Goal: Transaction & Acquisition: Purchase product/service

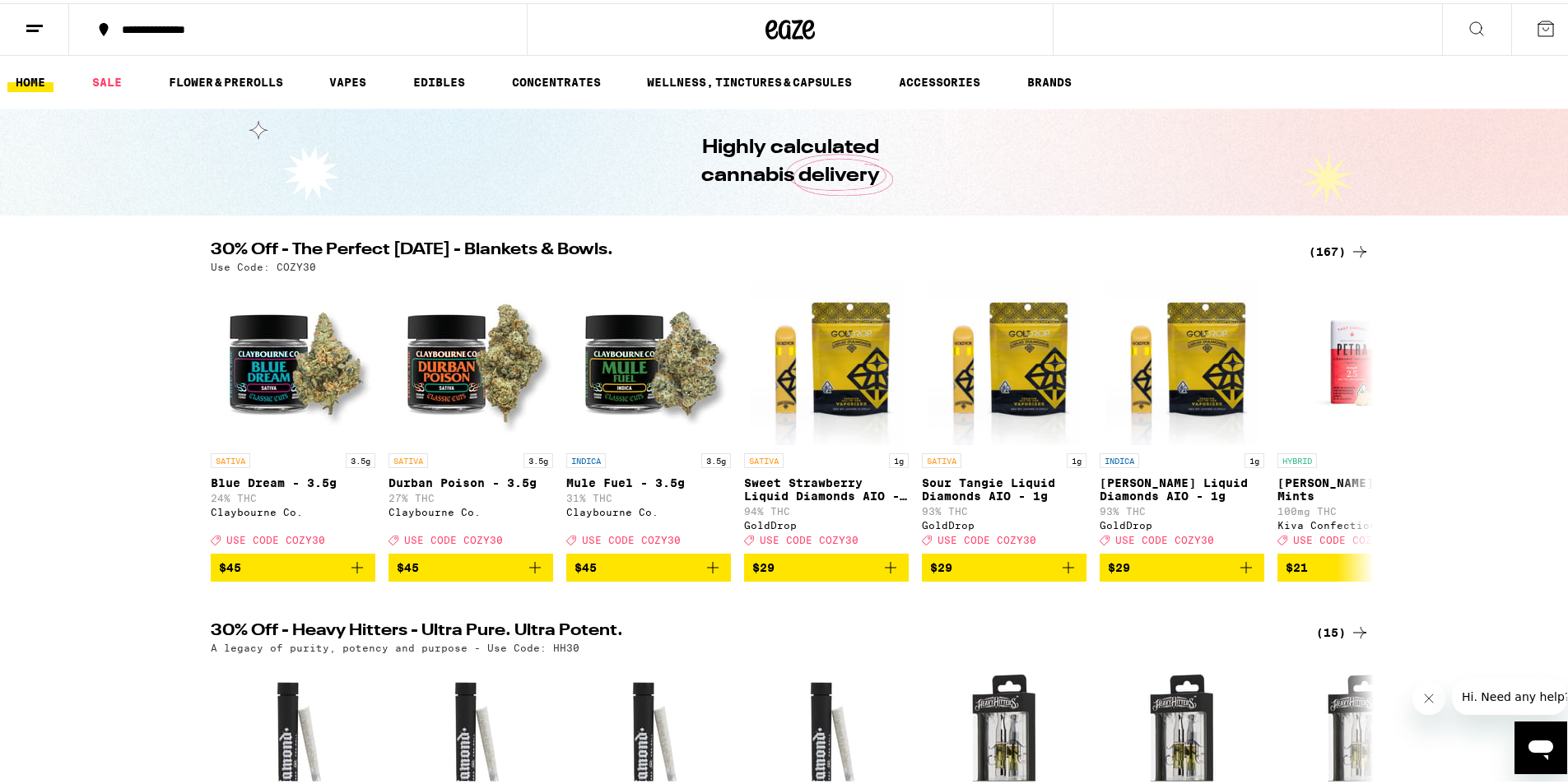
click at [1330, 248] on div "(167)" at bounding box center [1339, 249] width 61 height 20
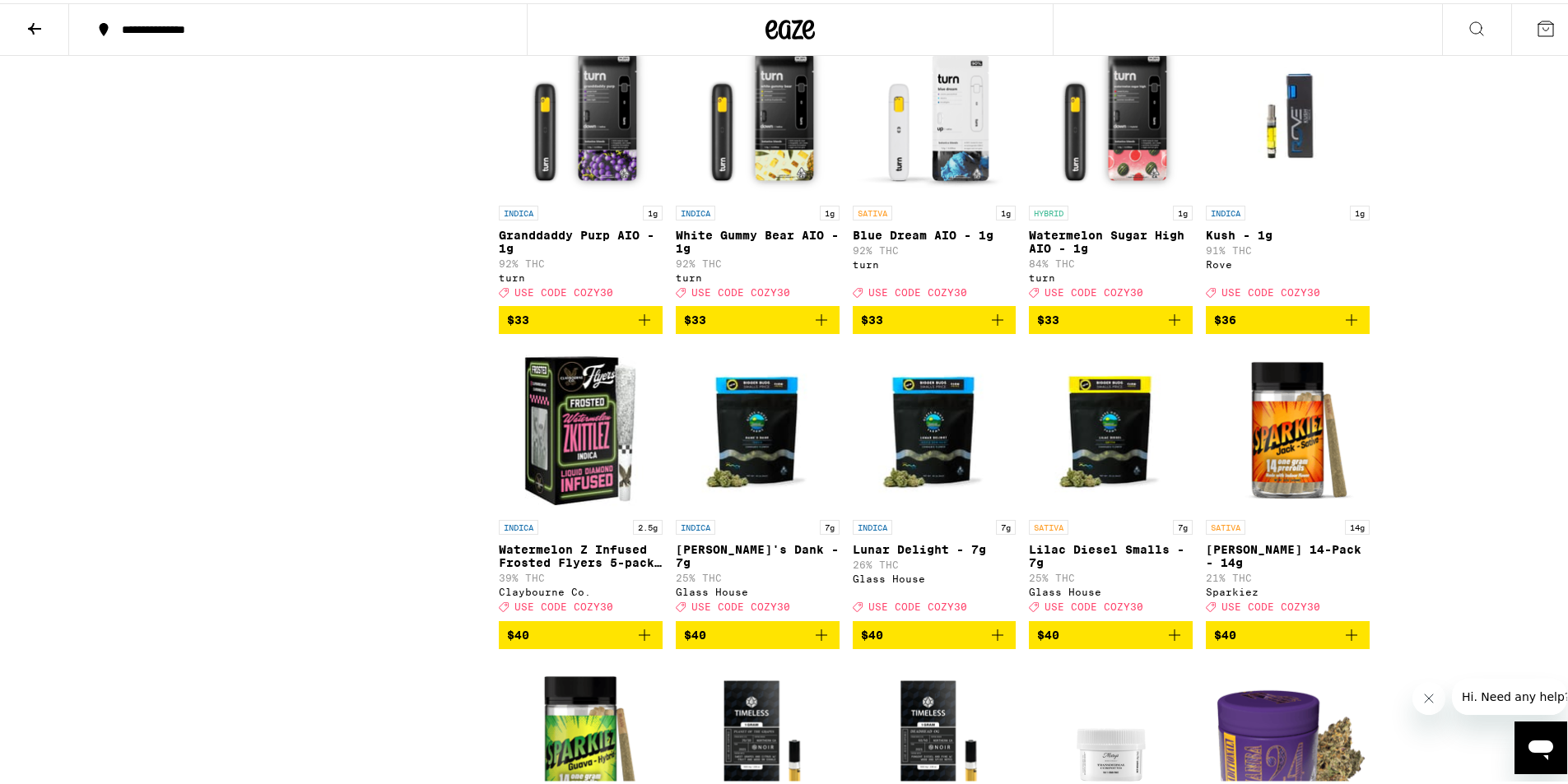
scroll to position [7450, 0]
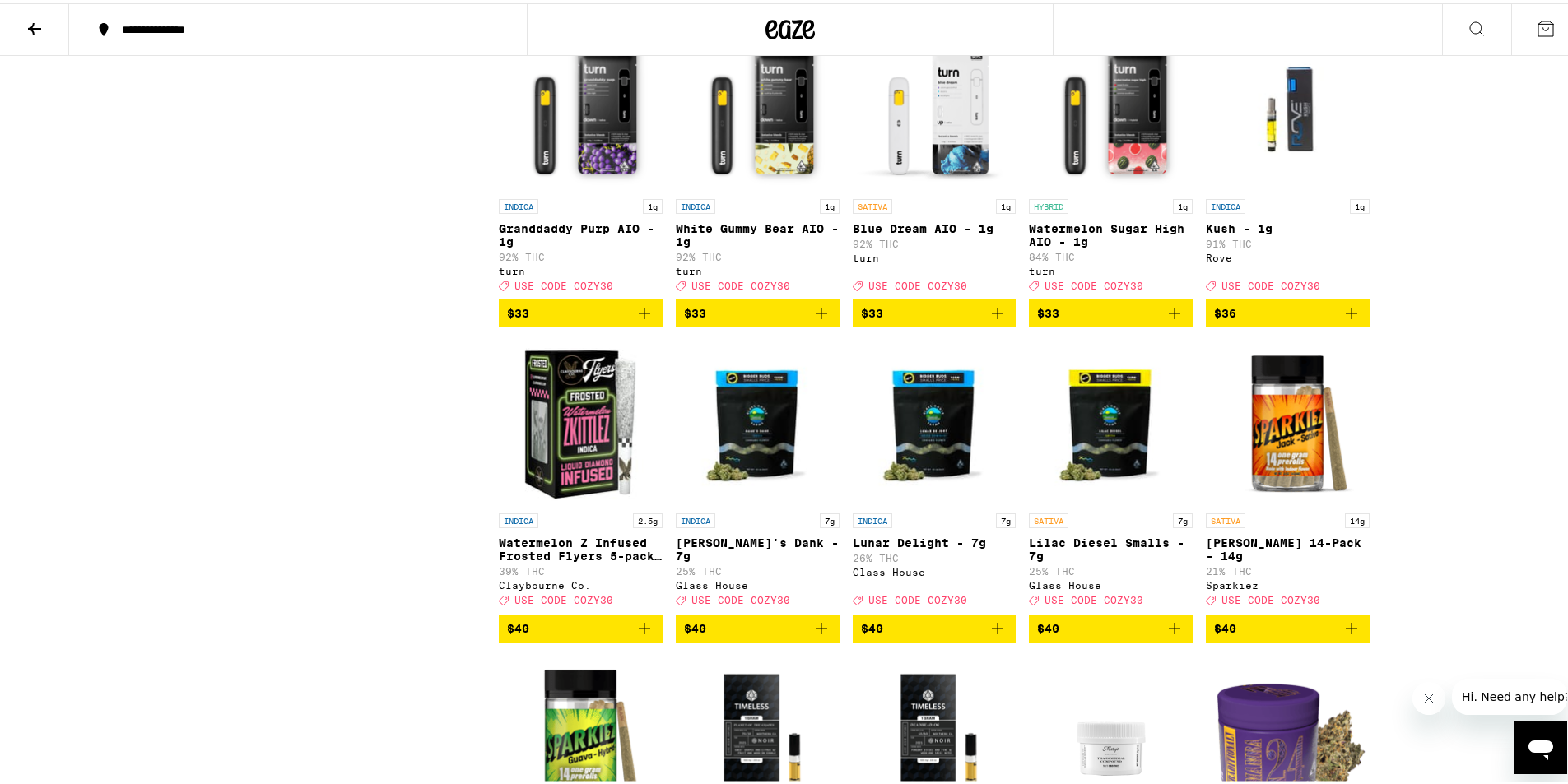
click at [1355, 325] on button "$36" at bounding box center [1288, 310] width 164 height 28
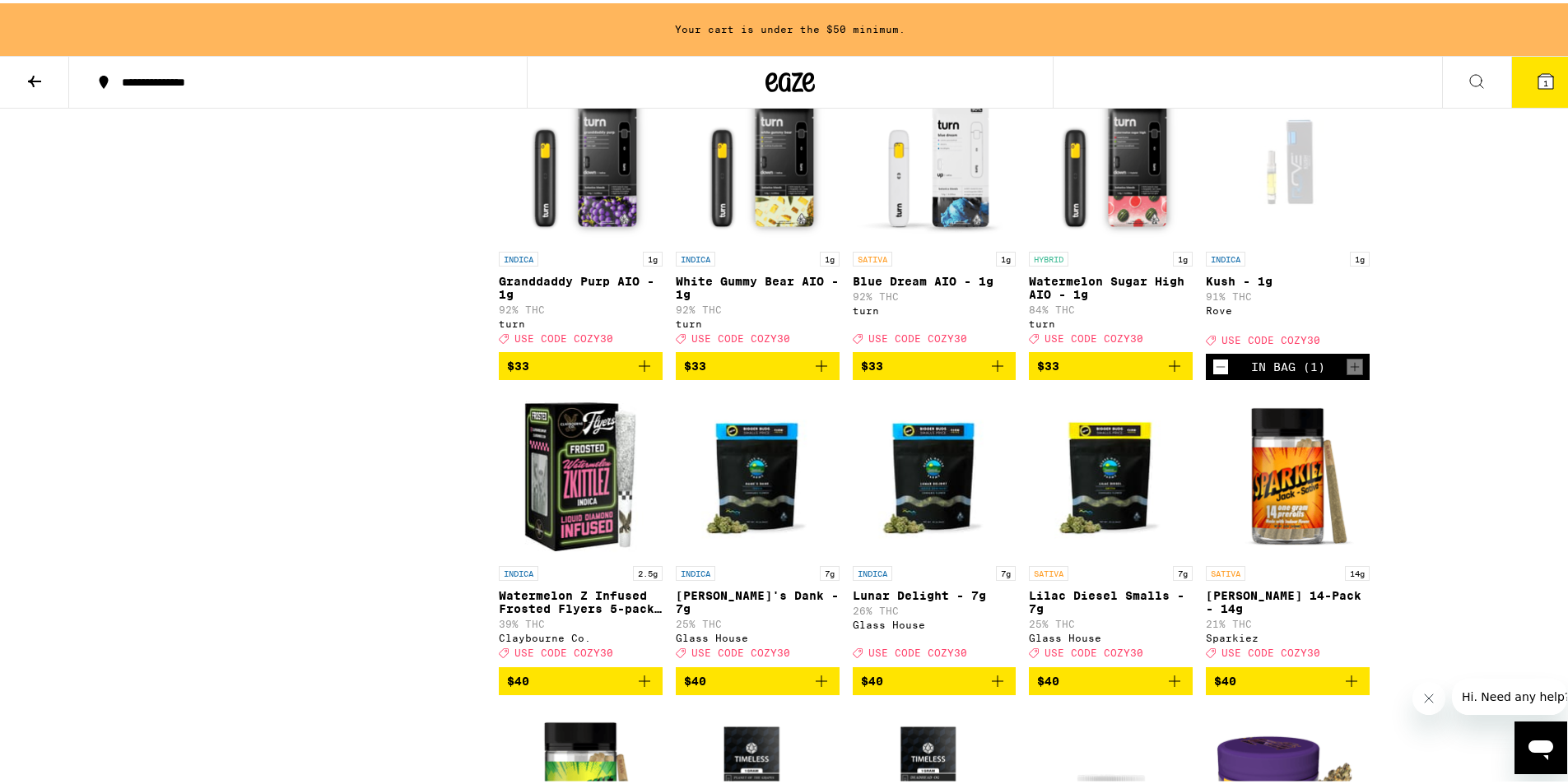
scroll to position [7503, 0]
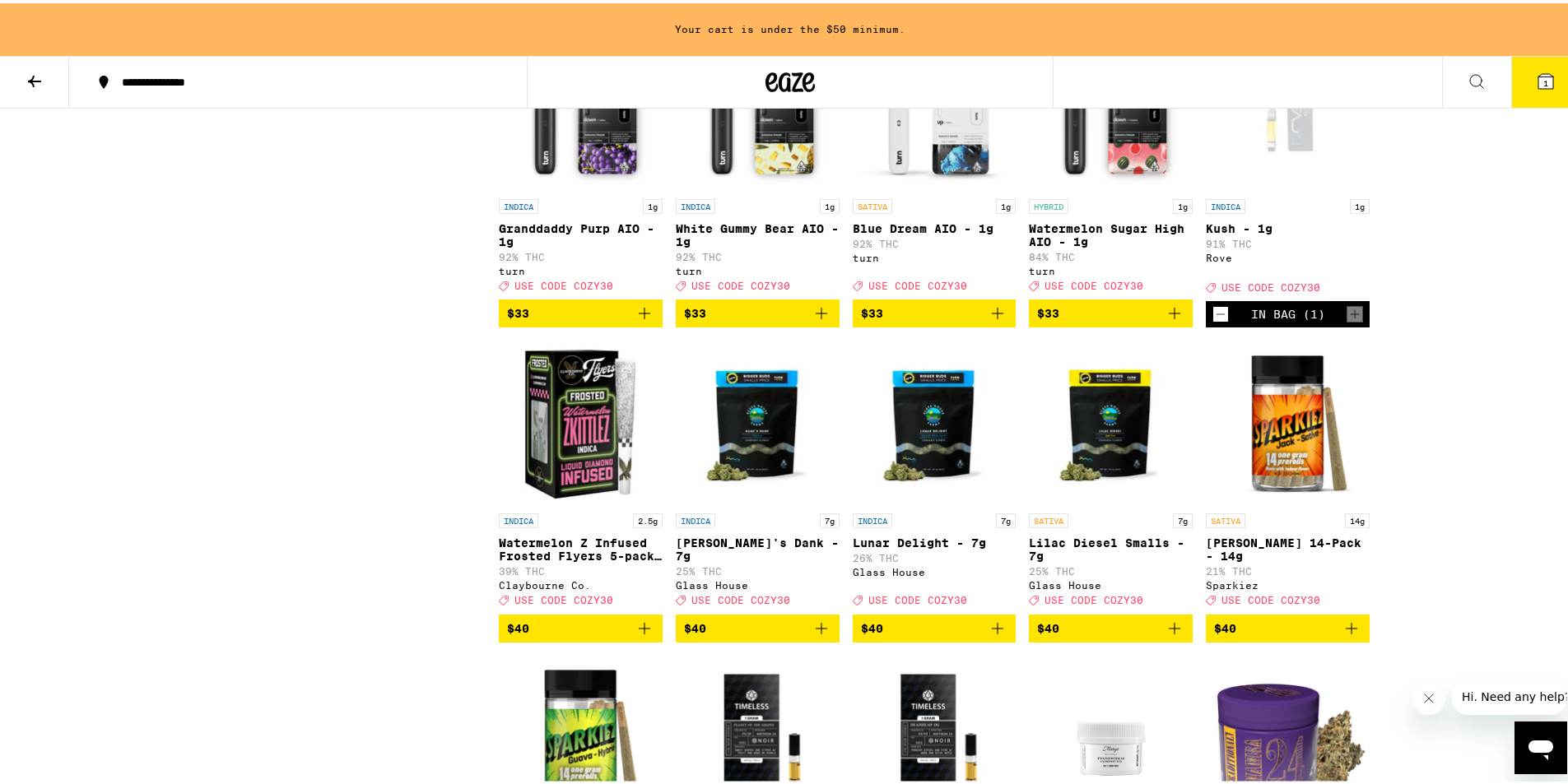
click at [1258, 290] on div "INDICA 1g Kush - 1g 91% THC Rove Deal Created with Sketch. USE CODE COZY30" at bounding box center [1288, 243] width 164 height 94
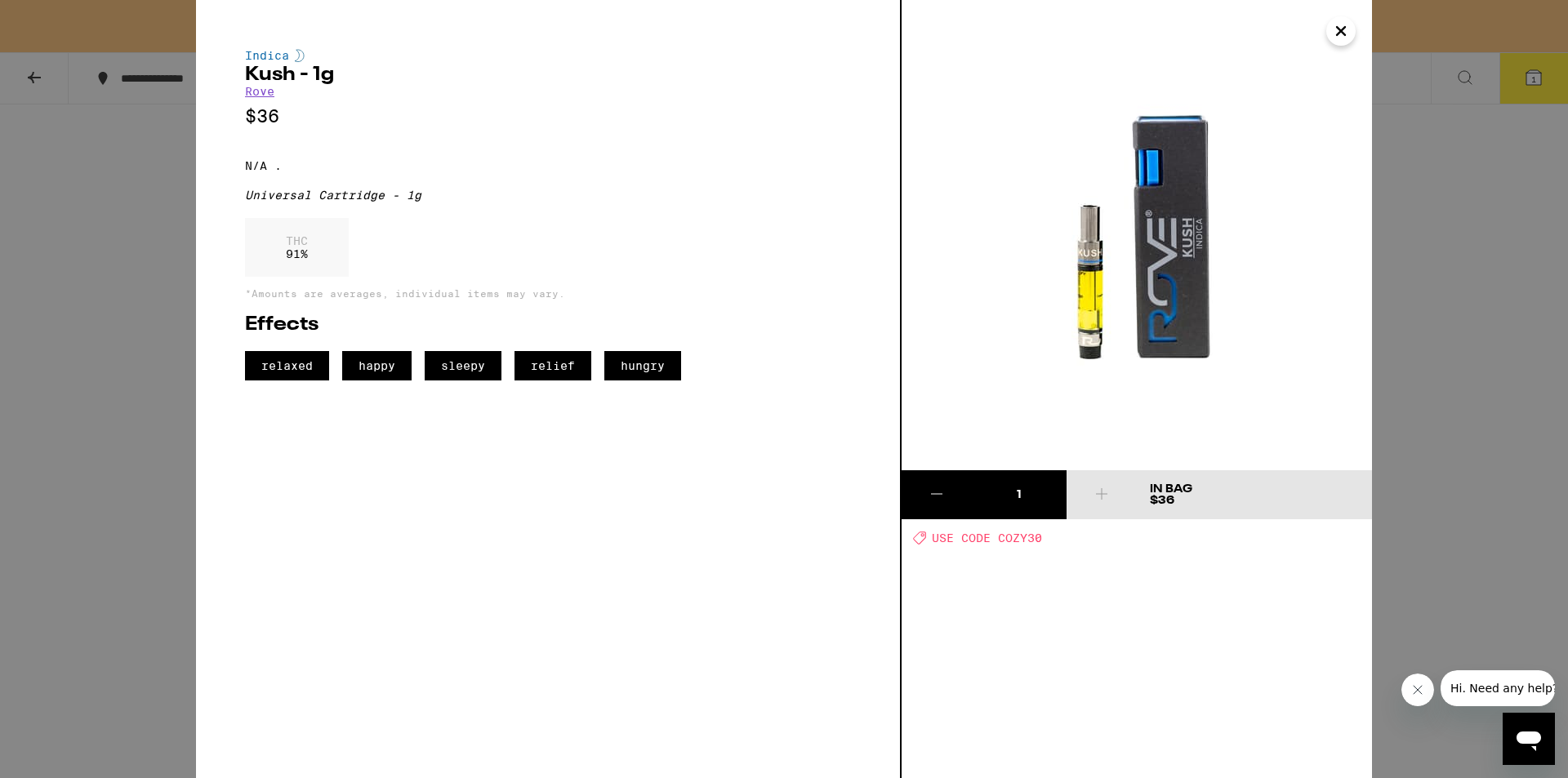
click at [1005, 491] on div "1" at bounding box center [1018, 495] width 94 height 17
click at [1537, 389] on div "Indica Kush - 1g Rove $36 N/A . Universal Cartridge - 1g THC 91 % *Amounts are …" at bounding box center [784, 389] width 1568 height 778
click at [1473, 387] on div "Indica Kush - 1g Rove $36 N/A . Universal Cartridge - 1g THC 91 % *Amounts are …" at bounding box center [784, 389] width 1568 height 778
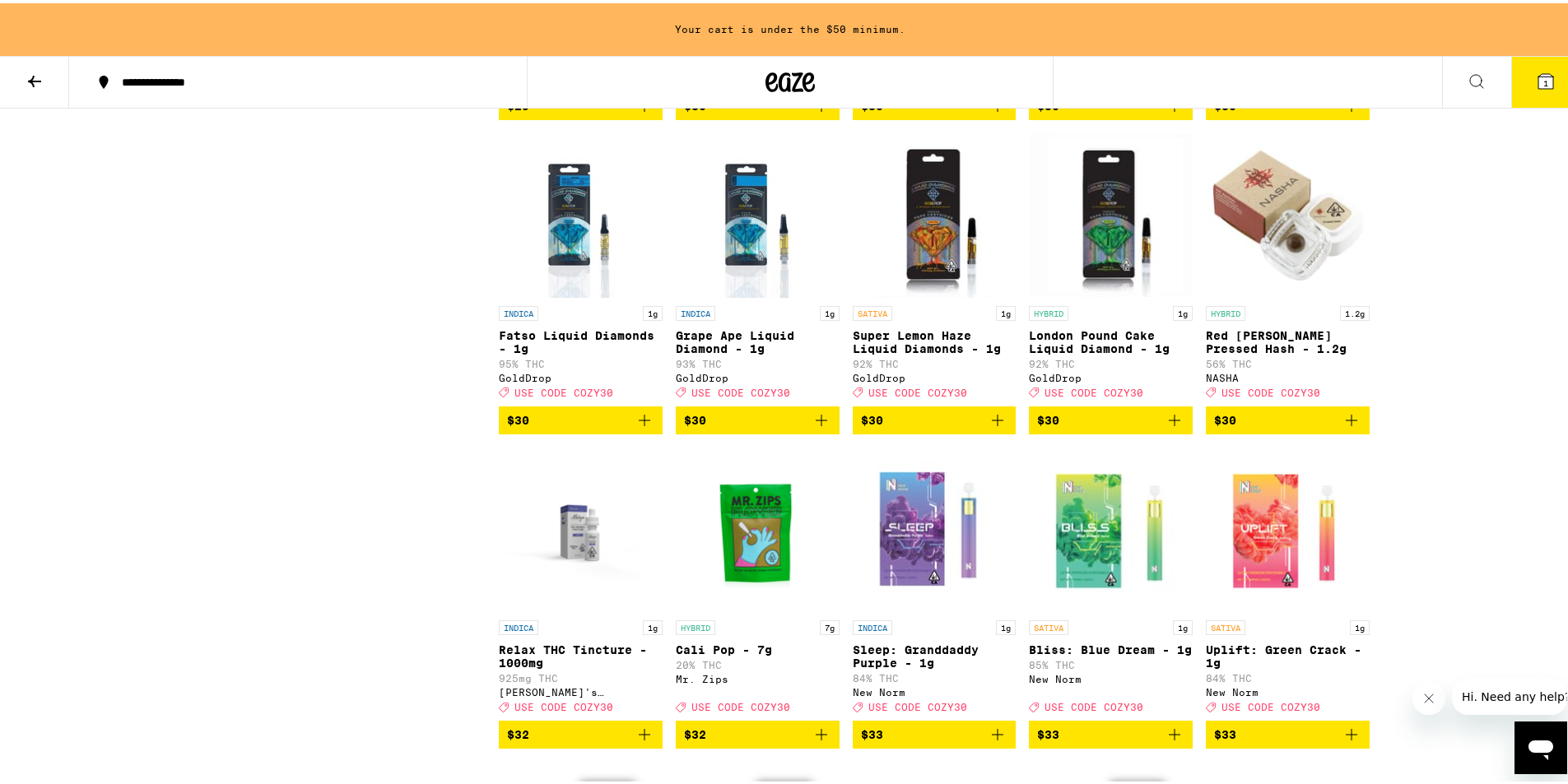
scroll to position [6766, 0]
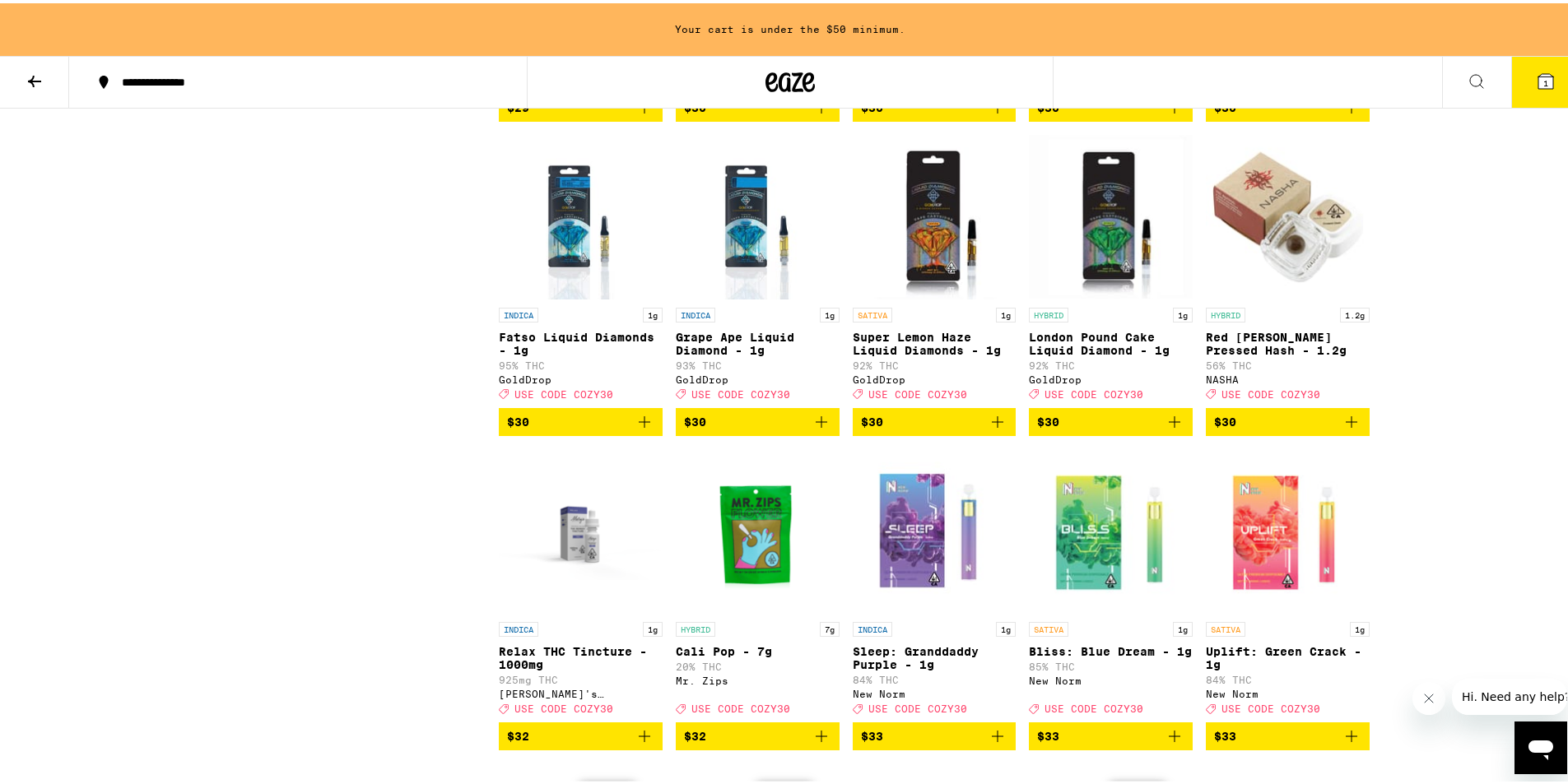
click at [1348, 115] on icon "Add to bag" at bounding box center [1351, 105] width 20 height 20
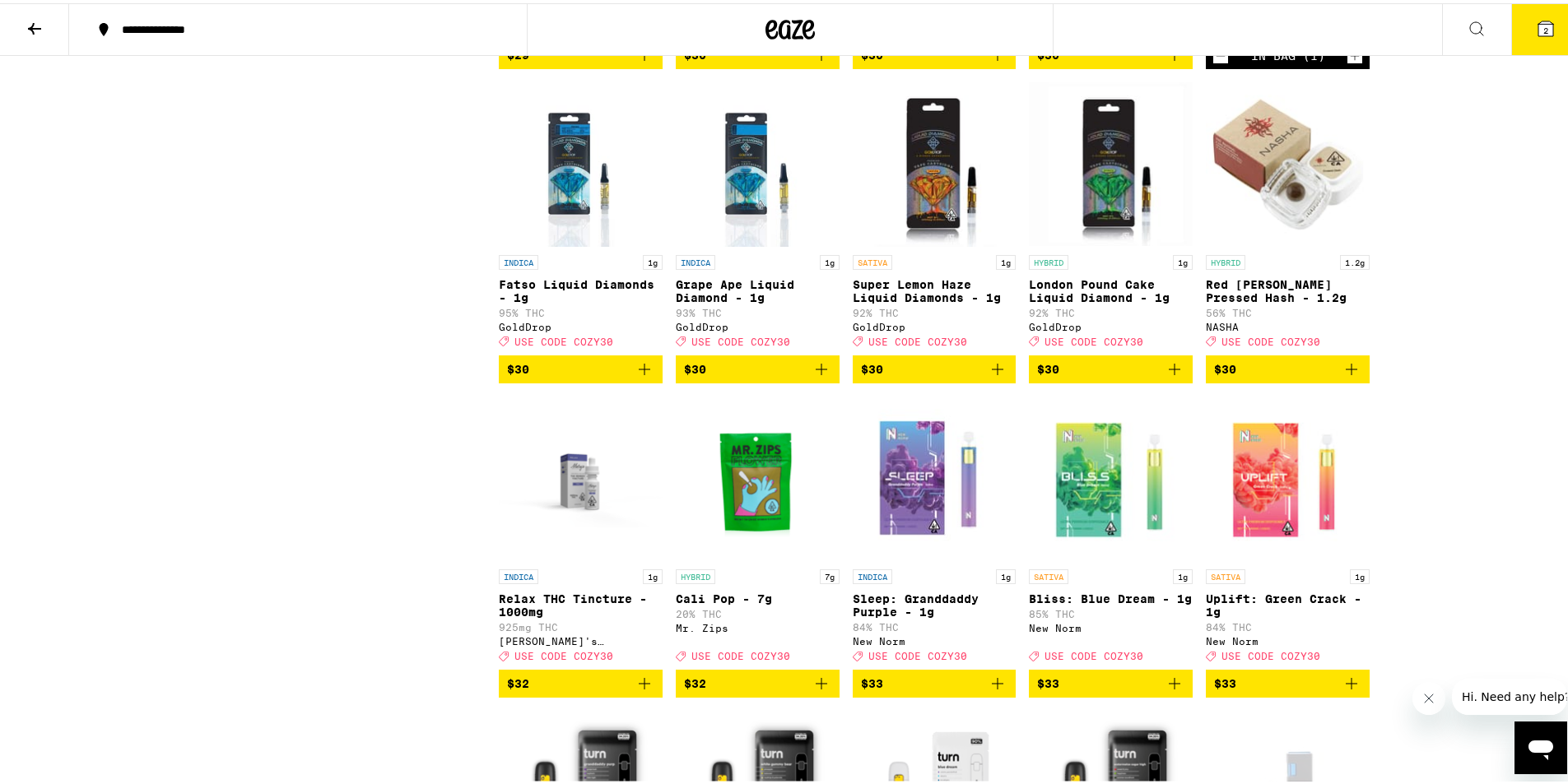
scroll to position [6713, 0]
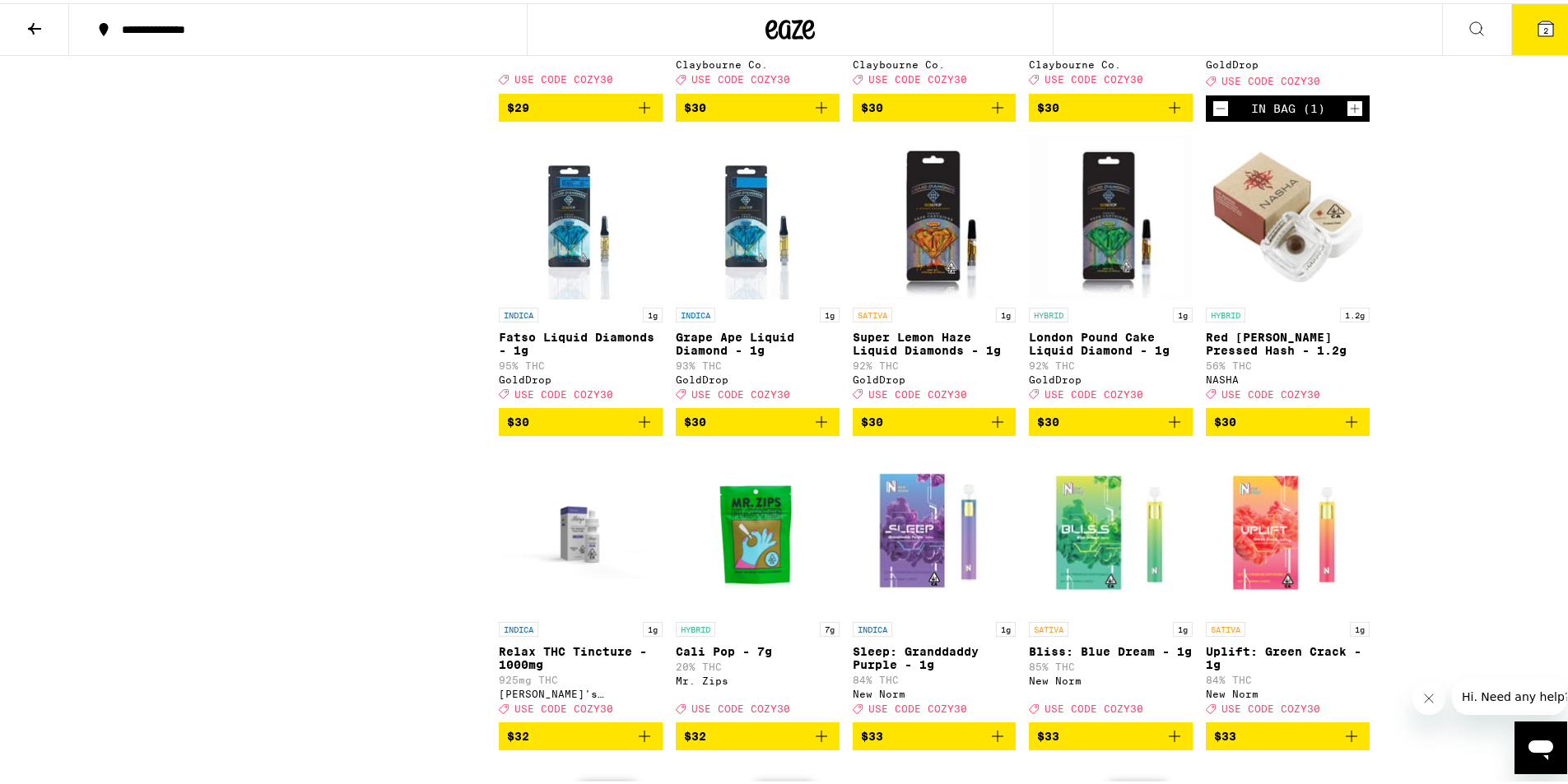
click at [820, 428] on icon "Add to bag" at bounding box center [822, 419] width 20 height 20
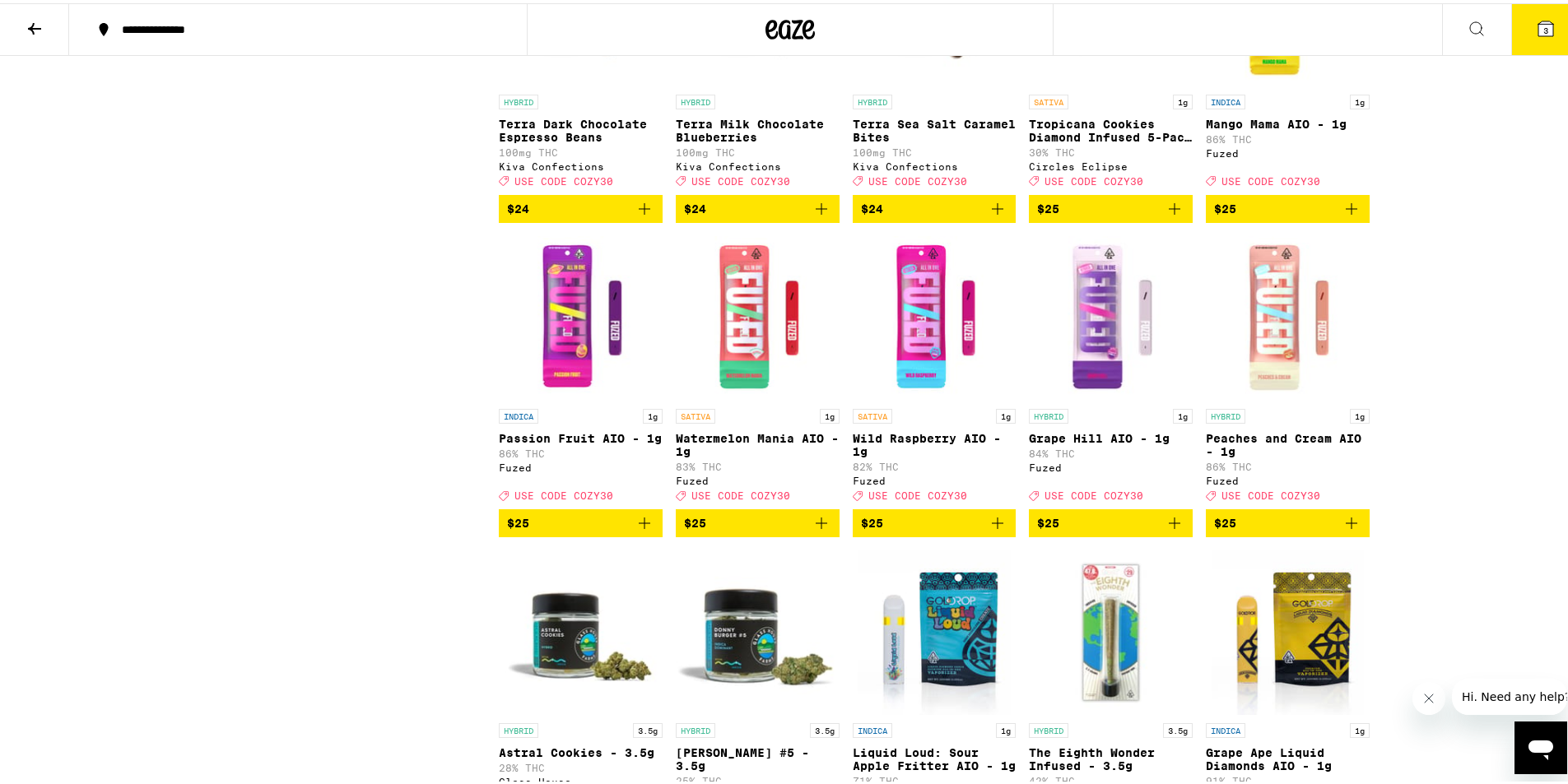
scroll to position [5667, 0]
click at [643, 530] on icon "Add to bag" at bounding box center [644, 521] width 20 height 20
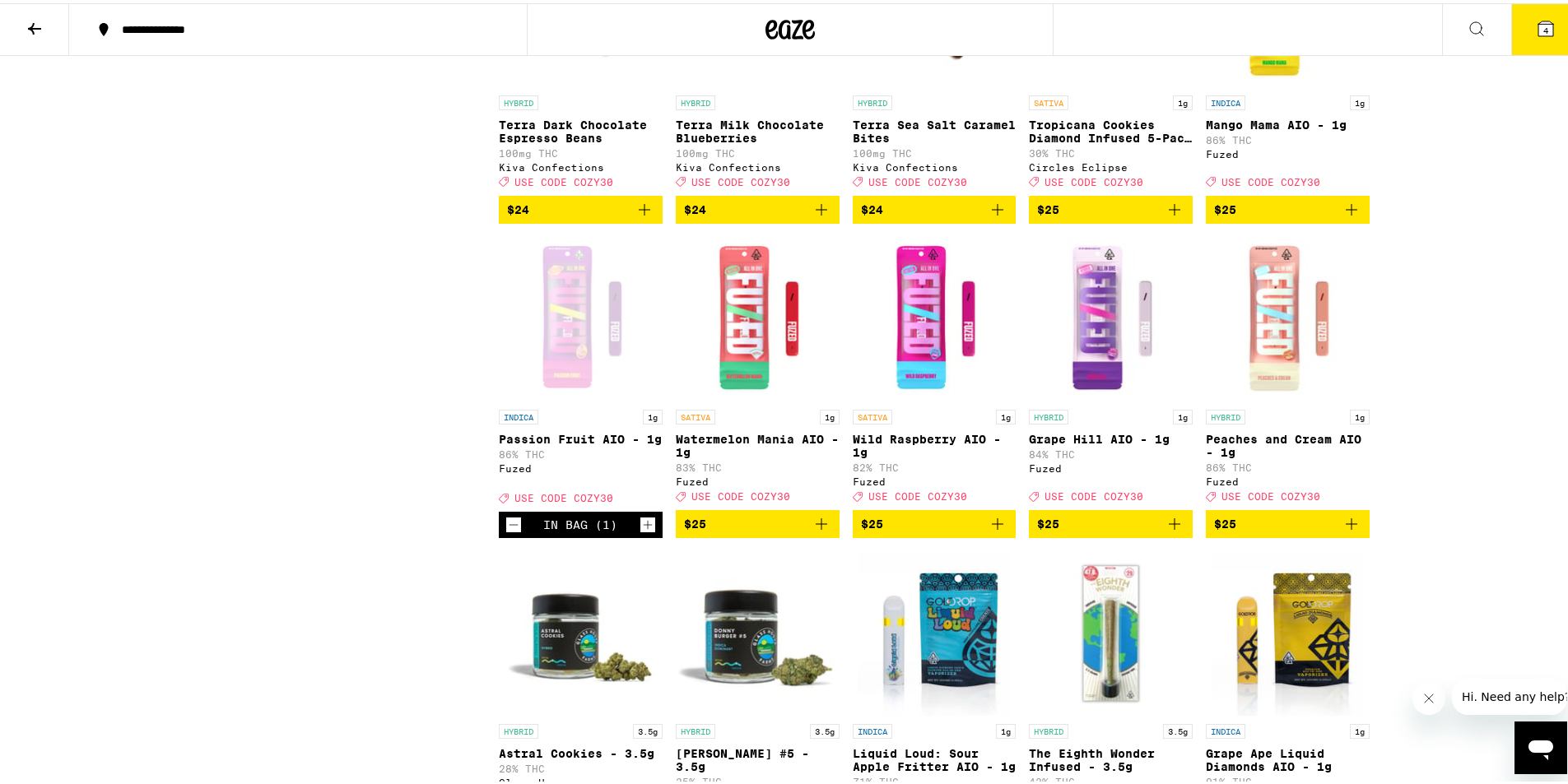
click at [1543, 32] on span "4" at bounding box center [1545, 28] width 5 height 10
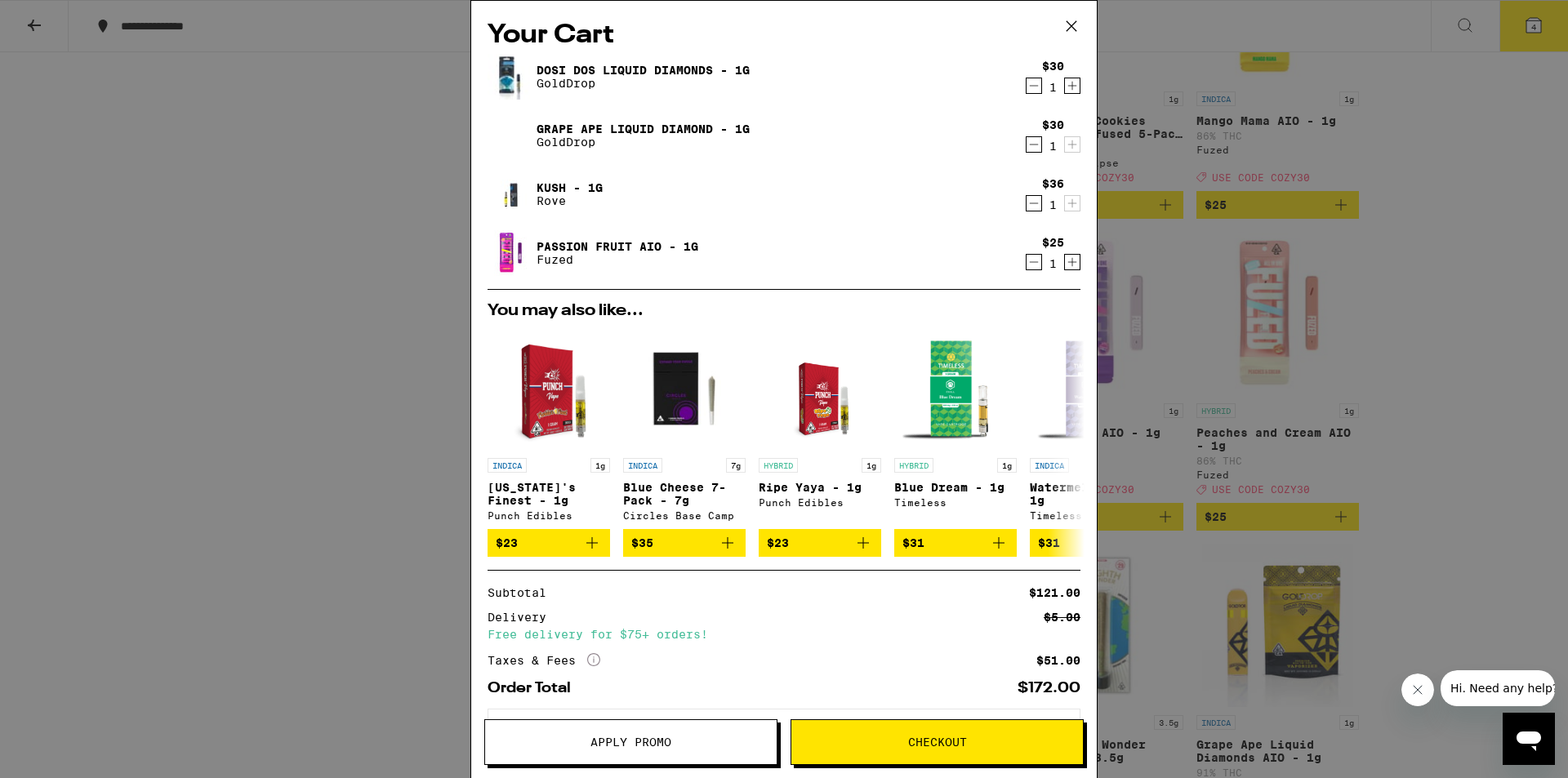
click at [1027, 203] on icon "Decrement" at bounding box center [1034, 203] width 15 height 20
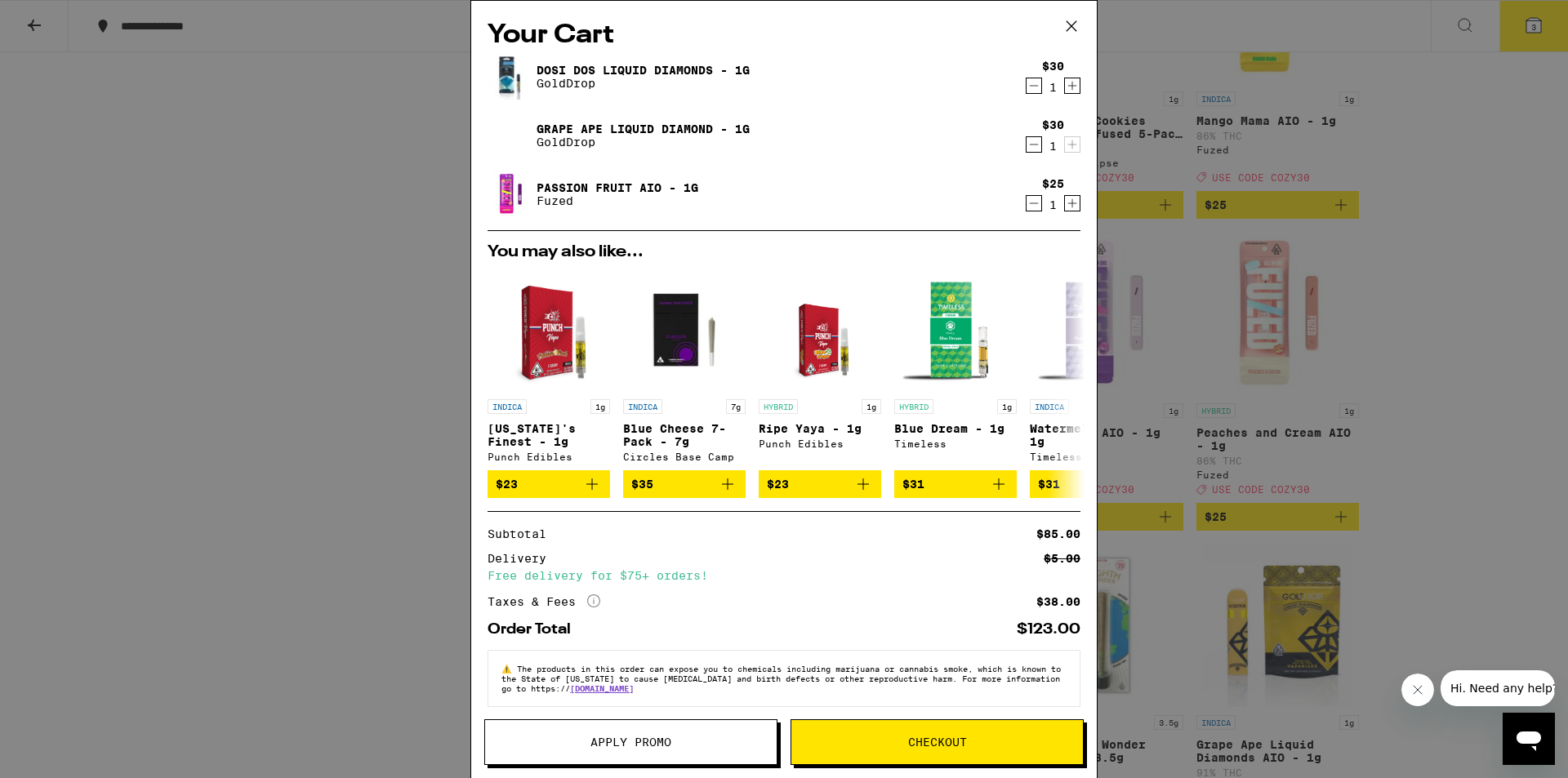
click at [638, 738] on span "Apply Promo" at bounding box center [630, 742] width 81 height 12
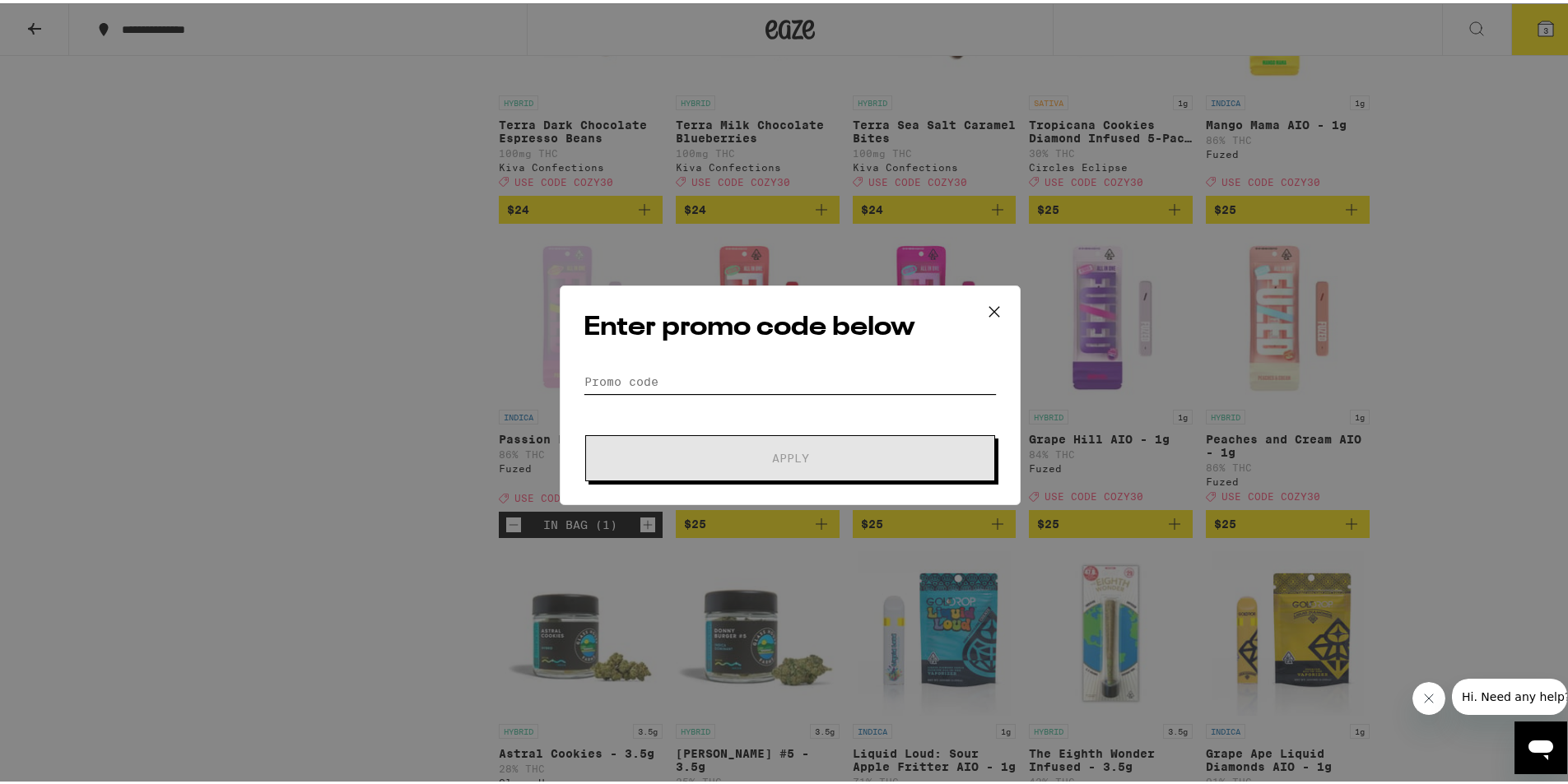
click at [641, 377] on input "Promo Code" at bounding box center [790, 379] width 413 height 25
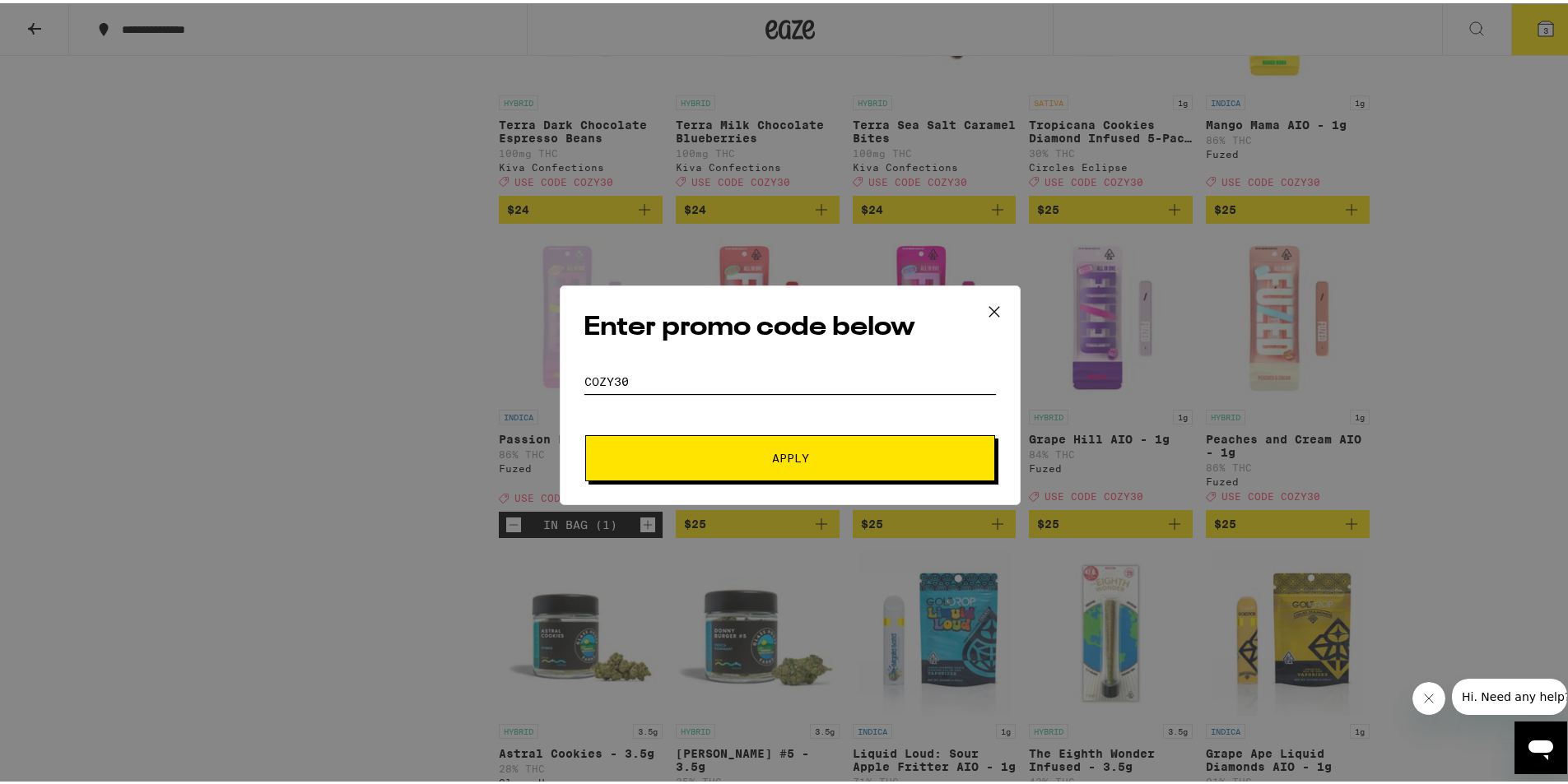
type input "cozy30"
click at [665, 471] on button "Apply" at bounding box center [790, 454] width 410 height 46
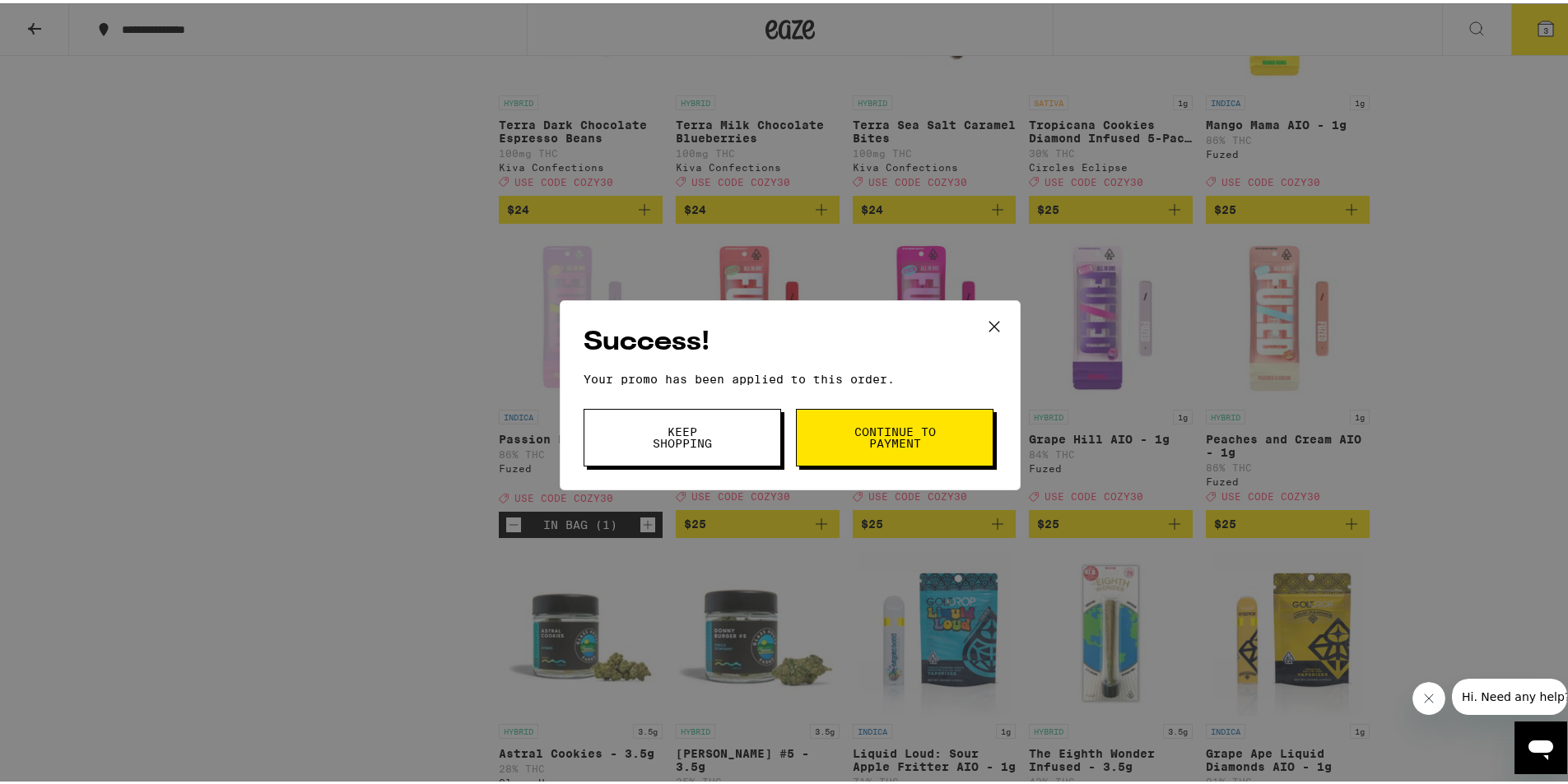
click at [661, 439] on span "Keep Shopping" at bounding box center [682, 435] width 84 height 23
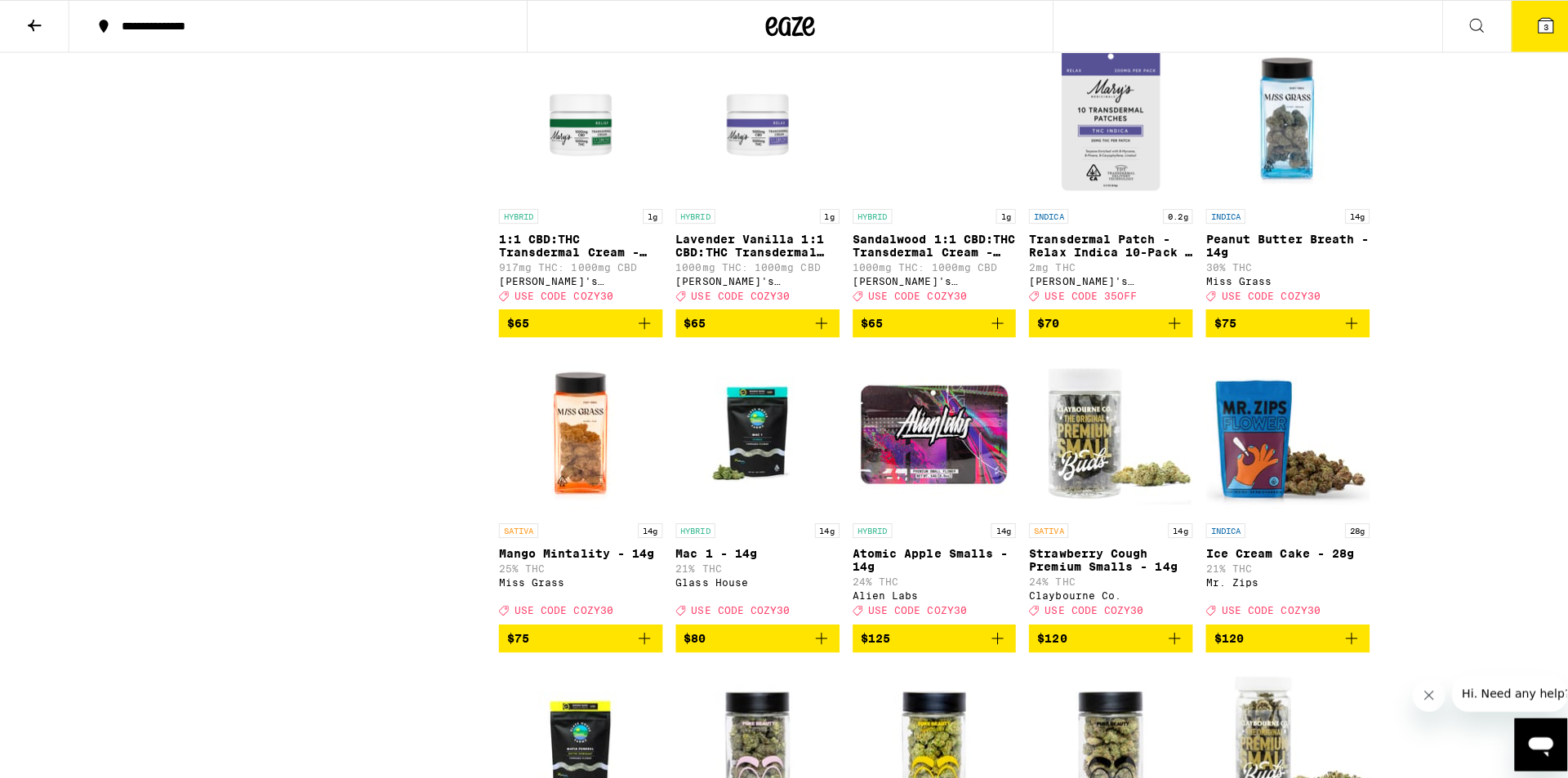
scroll to position [9577, 0]
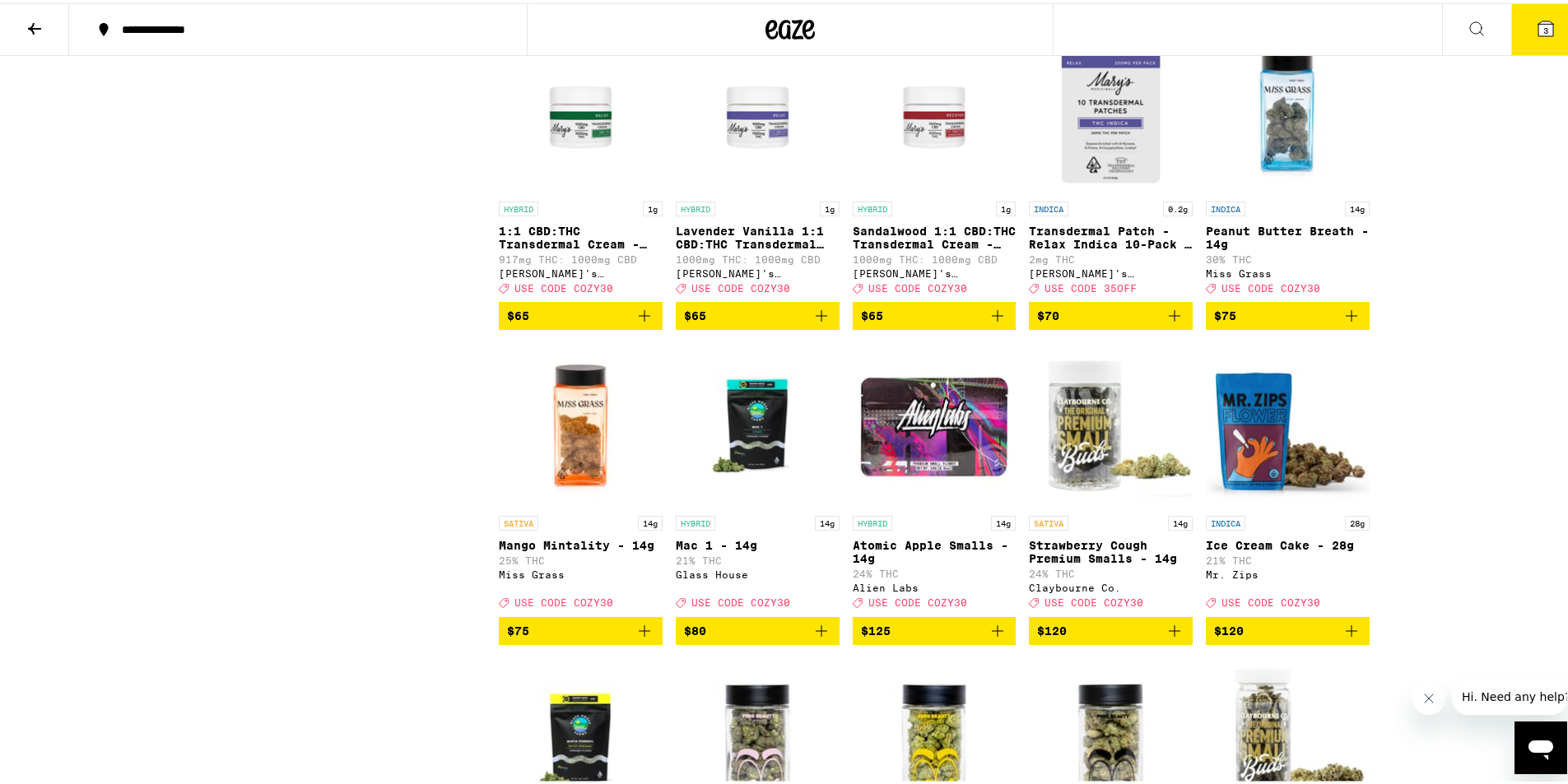
click at [1530, 39] on button "3" at bounding box center [1545, 26] width 69 height 51
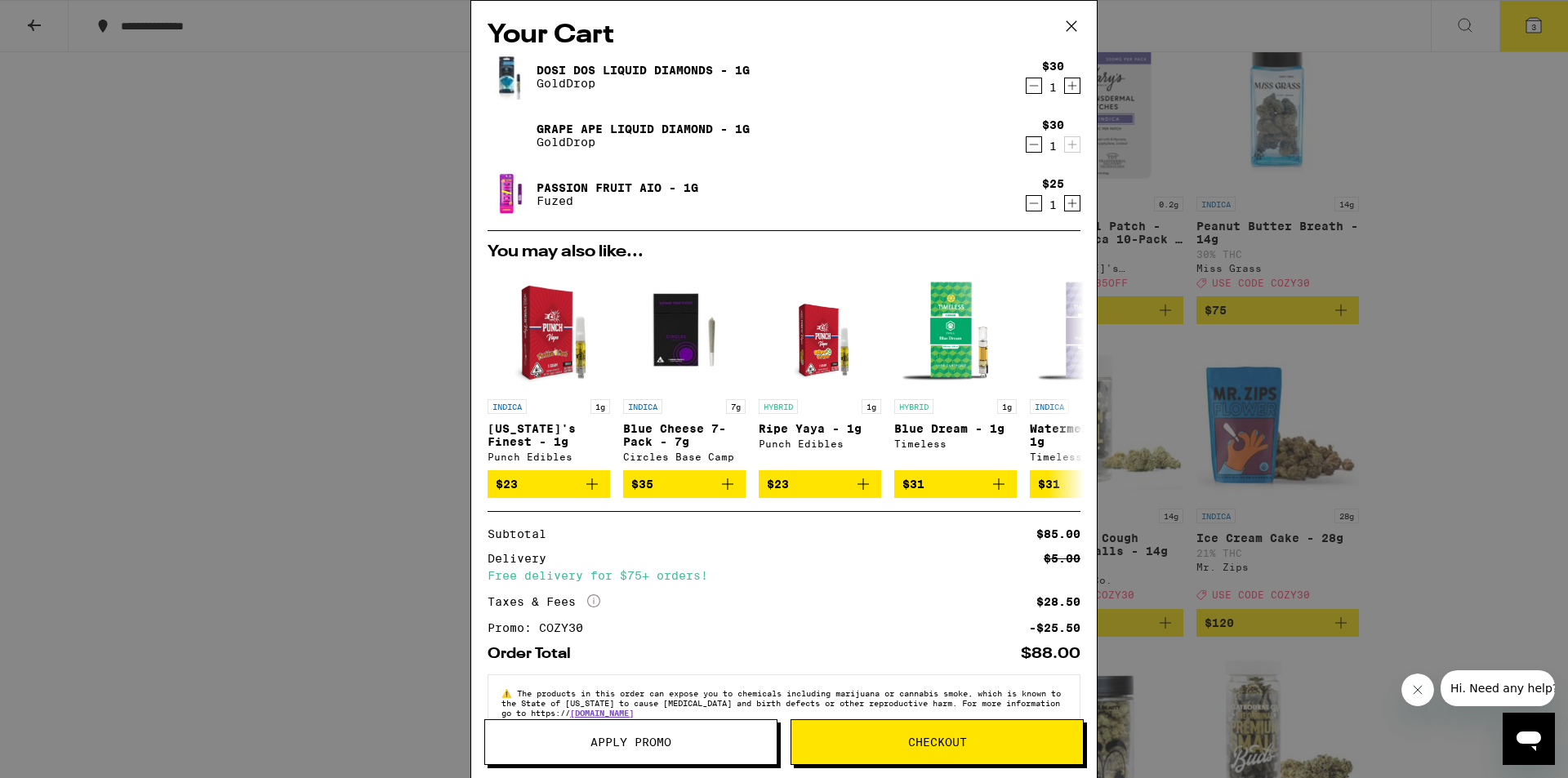
scroll to position [42, 0]
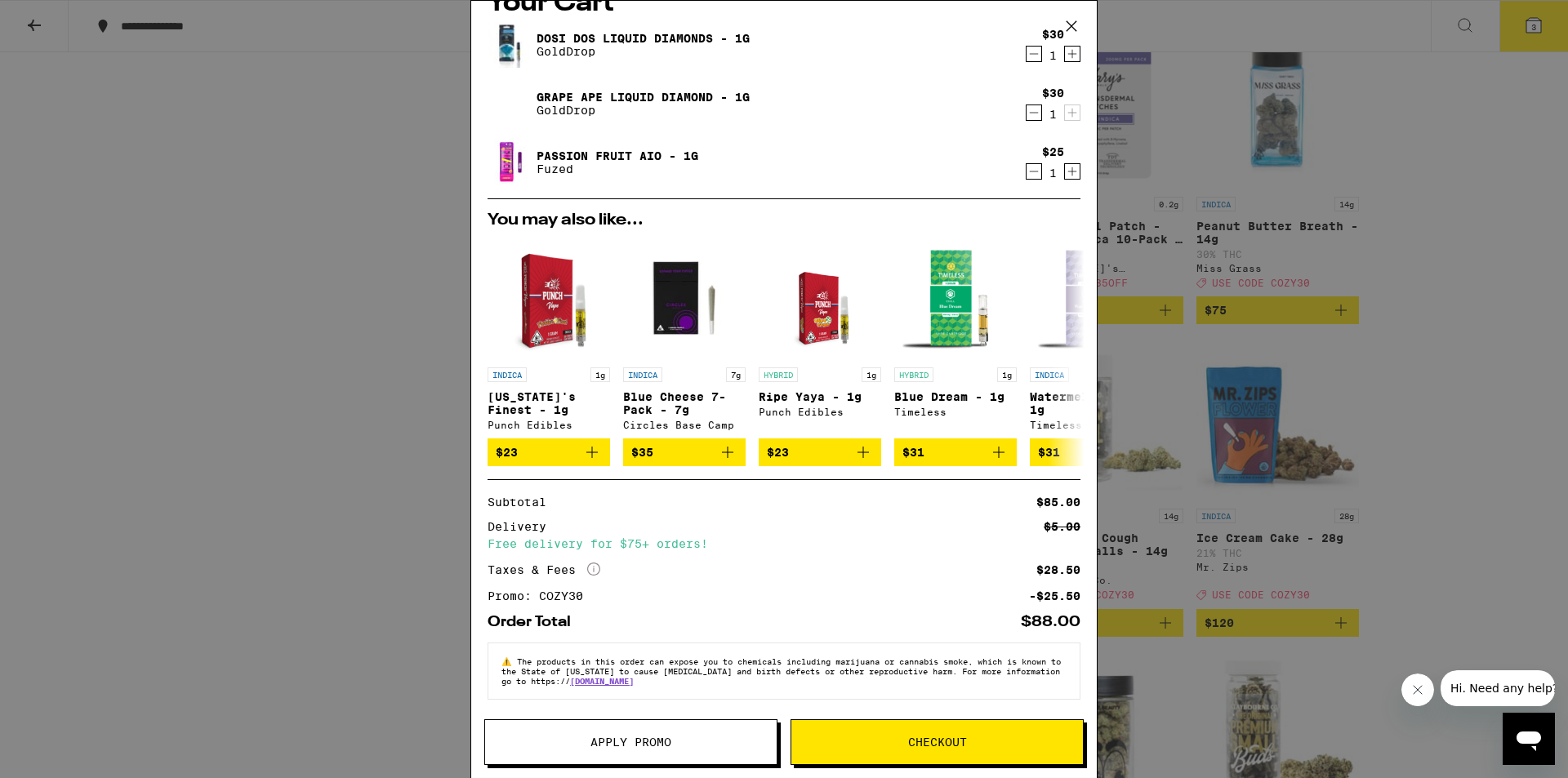
click at [871, 727] on button "Checkout" at bounding box center [937, 742] width 293 height 46
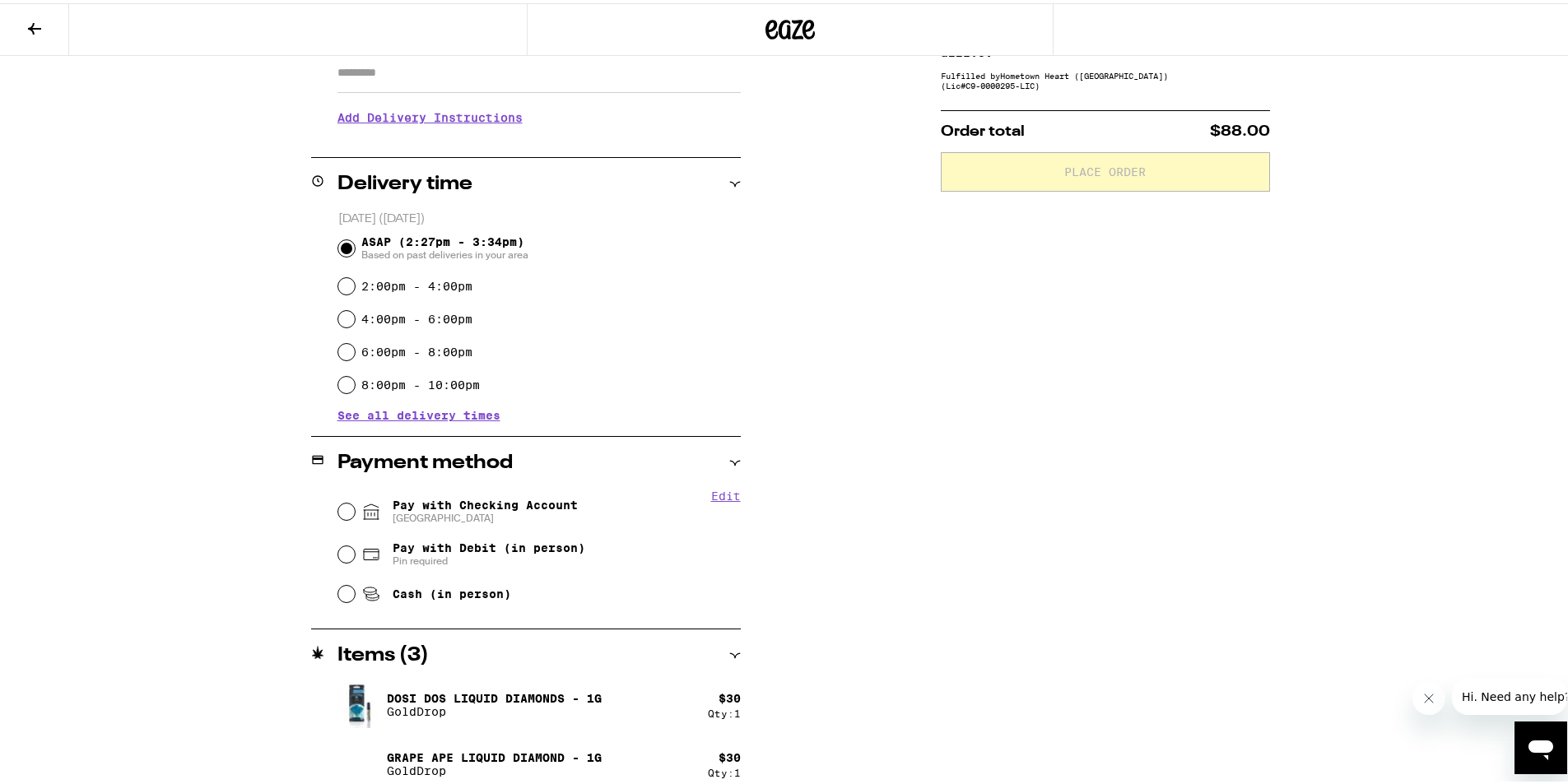
scroll to position [307, 0]
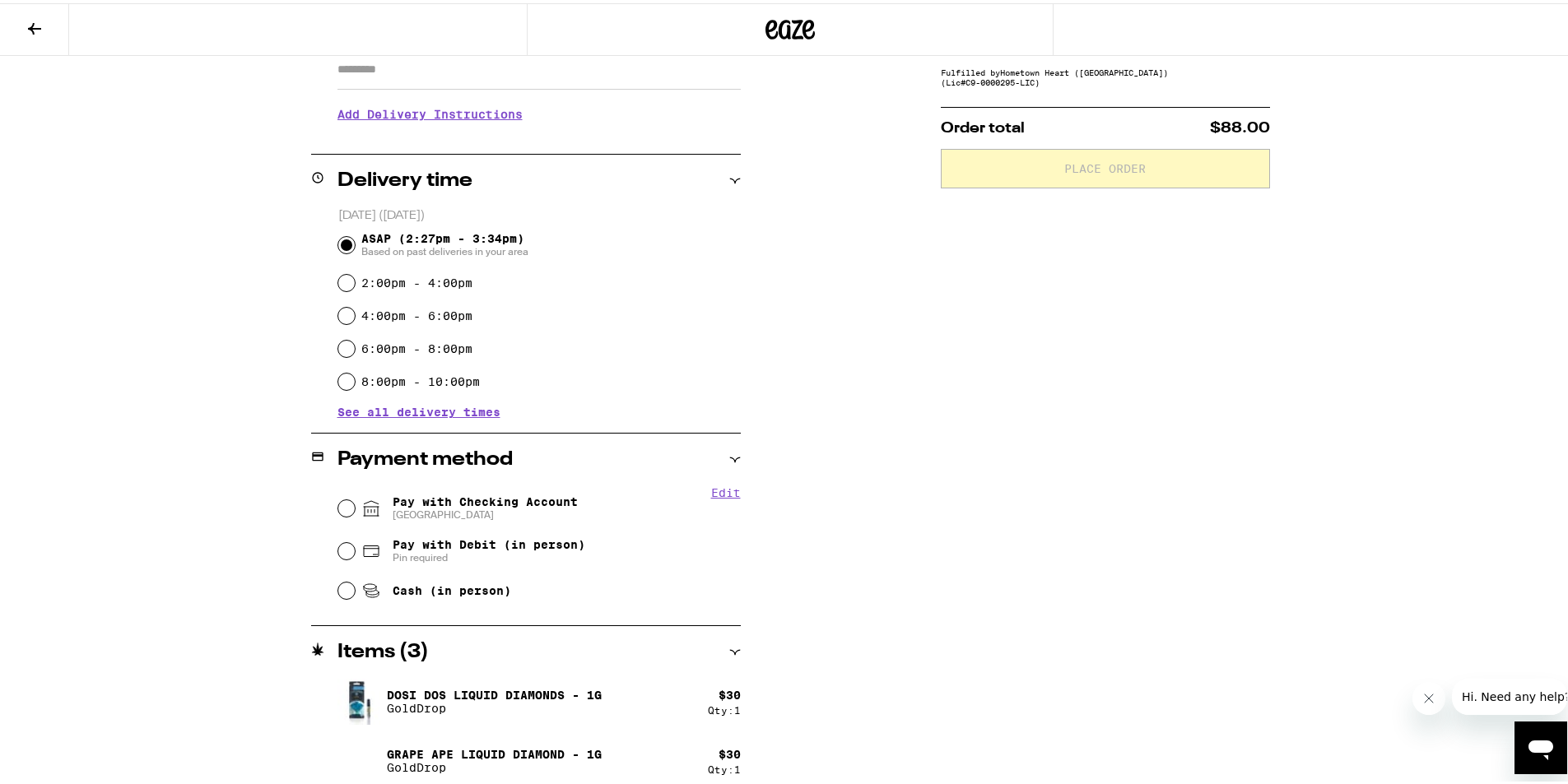
click at [501, 511] on span "CHASE COLLEGE" at bounding box center [484, 512] width 185 height 13
click at [355, 511] on input "Pay with Checking Account CHASE COLLEGE" at bounding box center [346, 505] width 17 height 17
radio input "true"
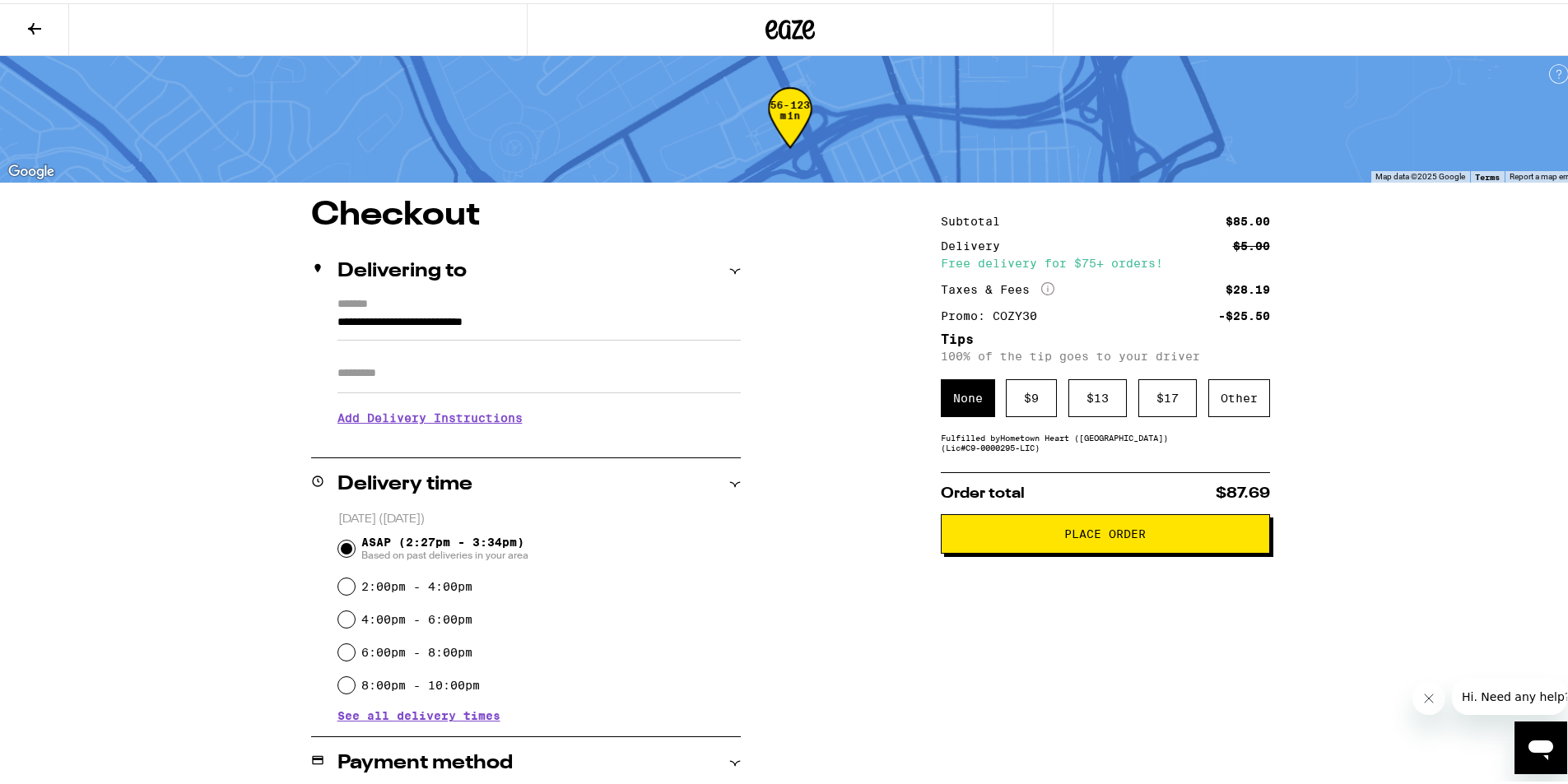
scroll to position [0, 0]
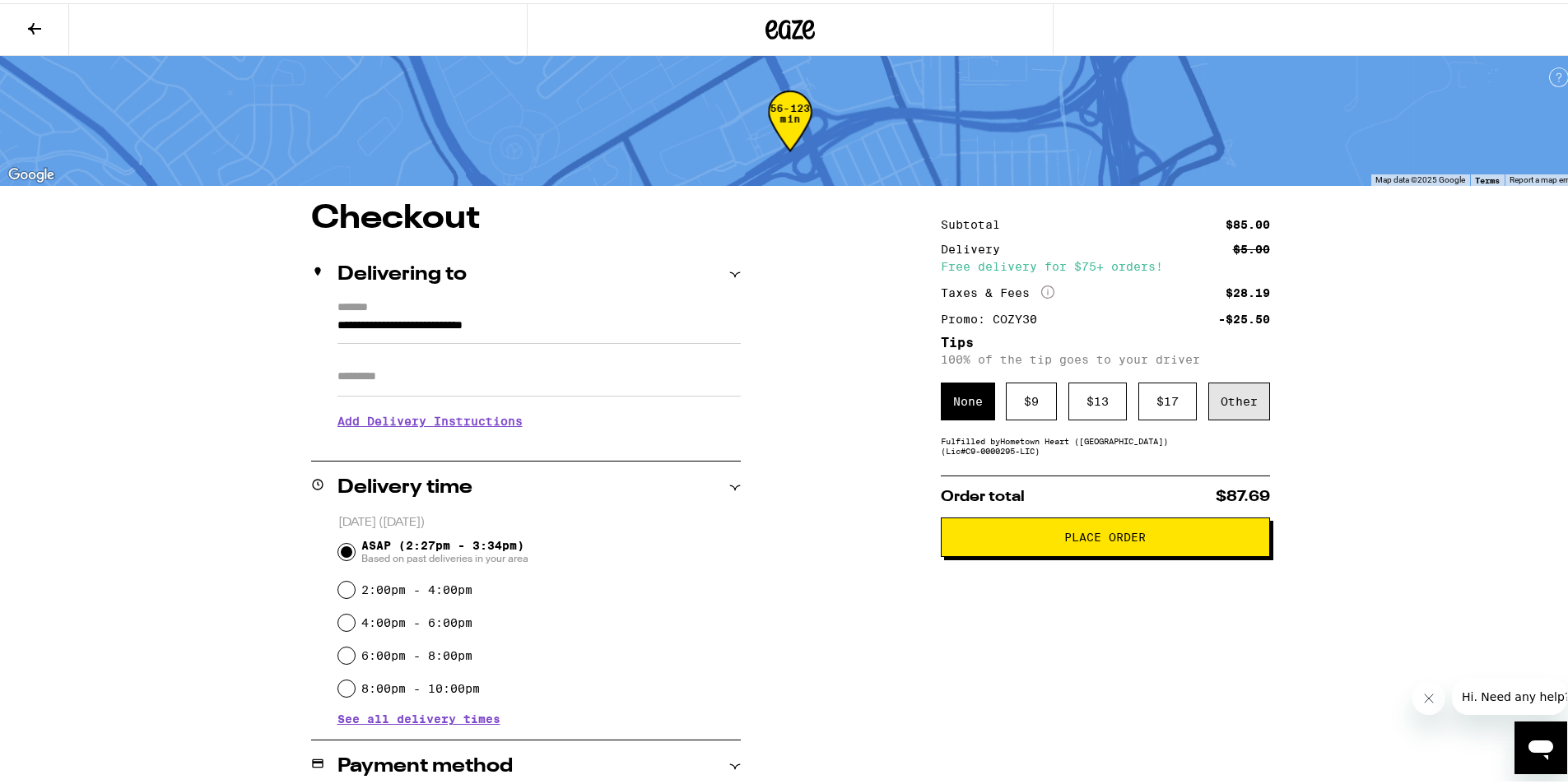
click at [1234, 409] on div "Other" at bounding box center [1239, 397] width 62 height 38
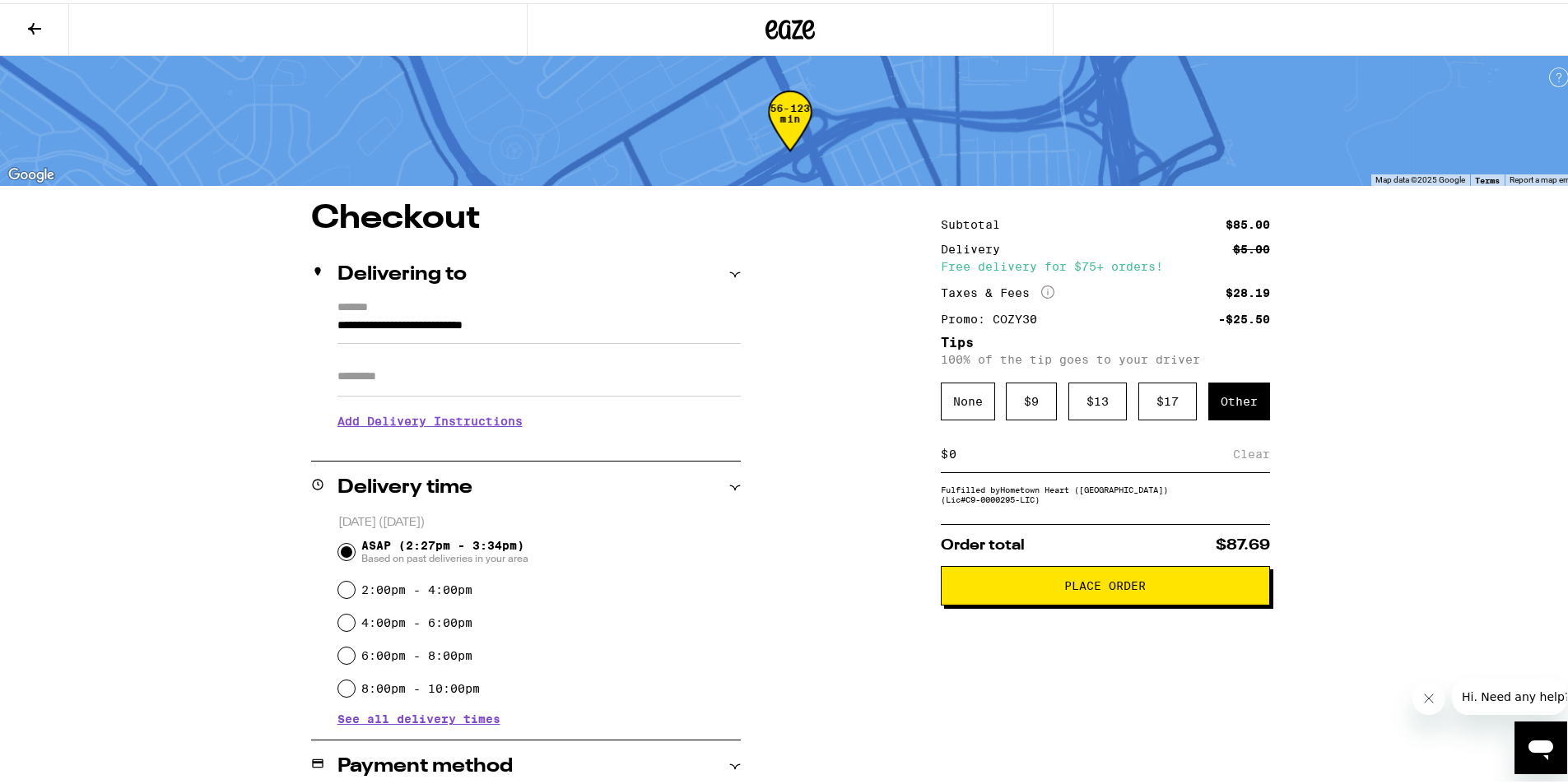
type input "5"
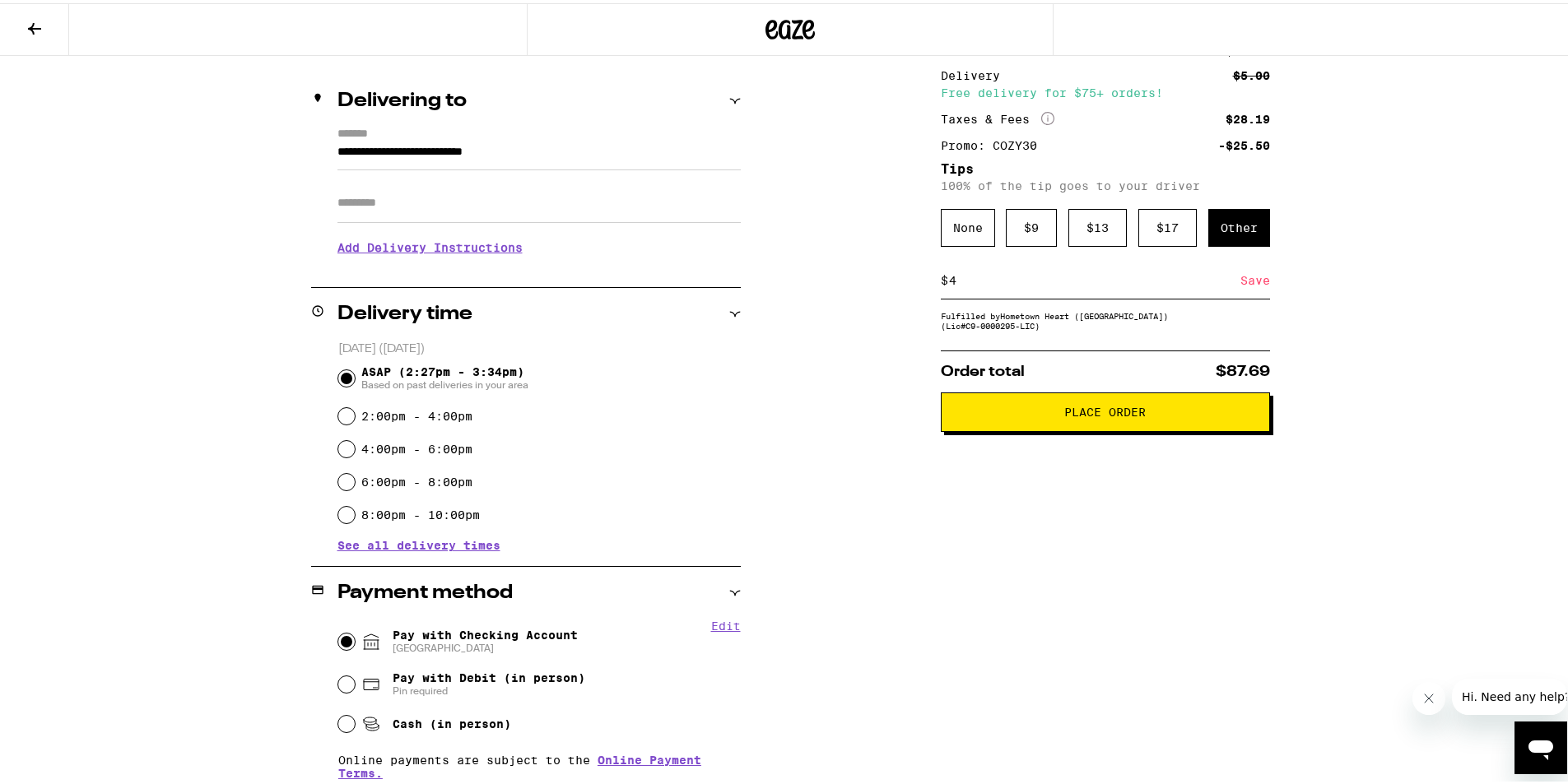
scroll to position [429, 0]
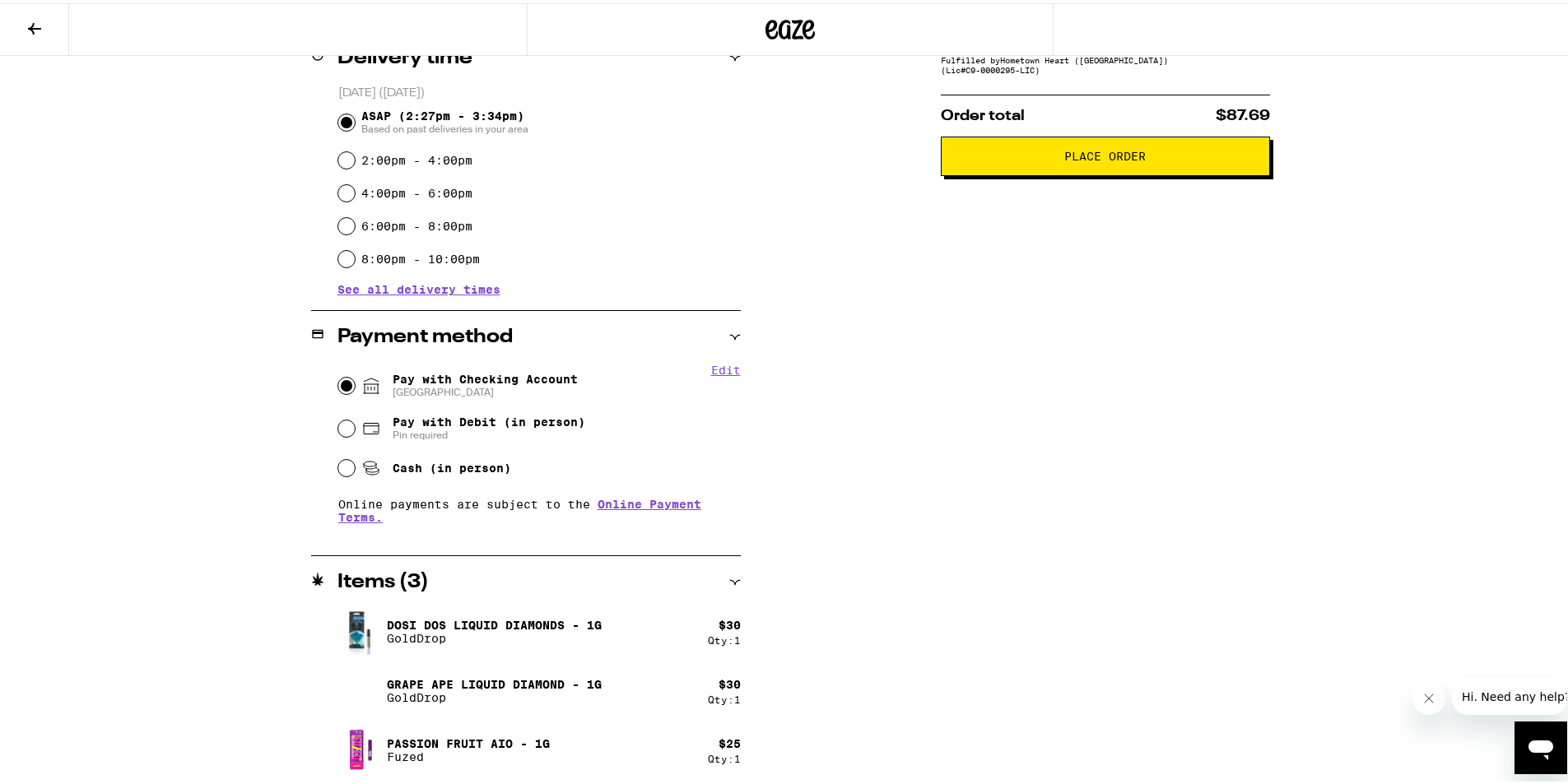
type input "4"
click at [838, 550] on div "**********" at bounding box center [790, 277] width 1185 height 1015
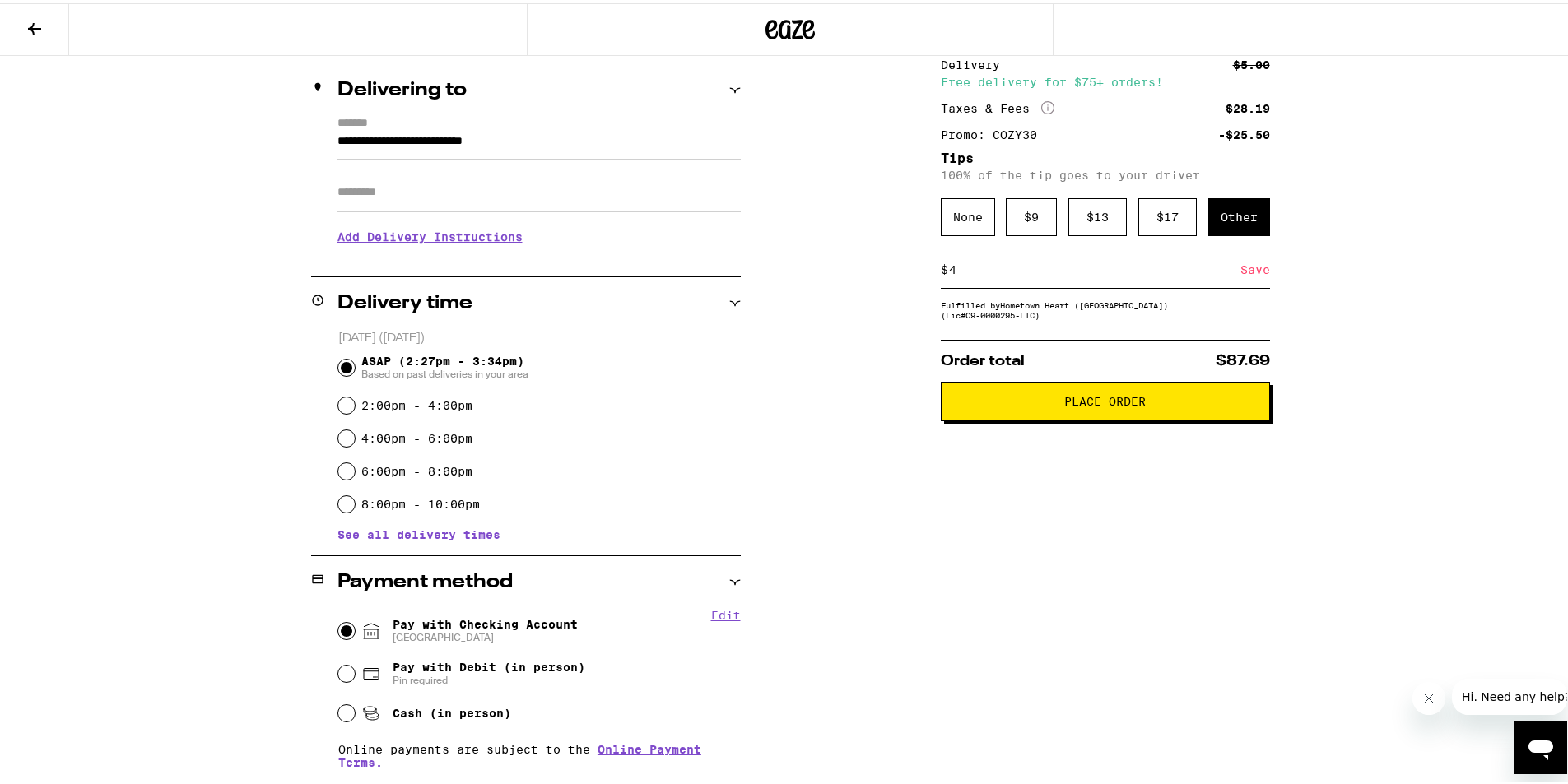
scroll to position [0, 0]
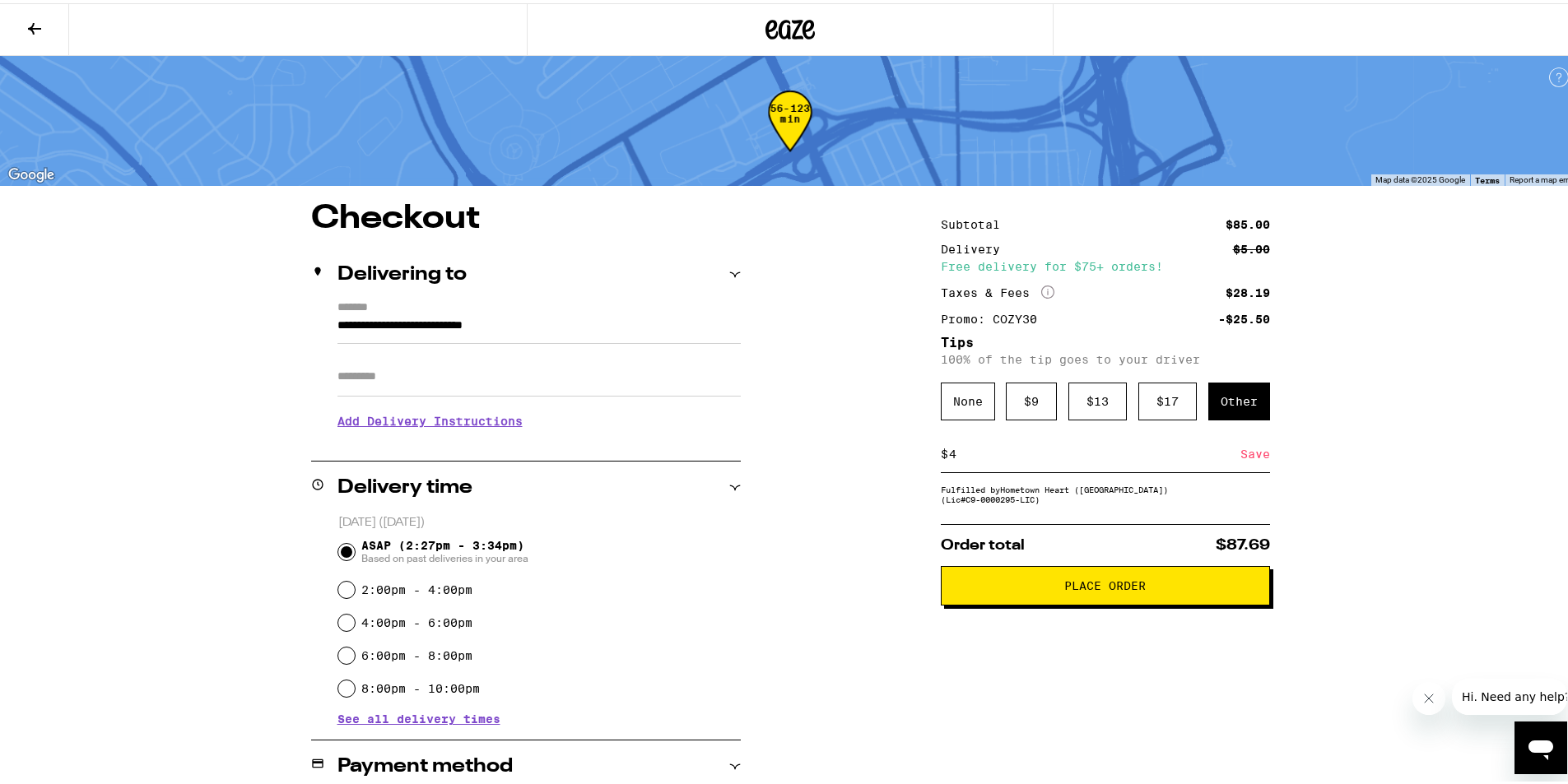
click at [419, 371] on input "Apt/Suite" at bounding box center [539, 373] width 403 height 39
click at [403, 411] on h3 "Add Delivery Instructions" at bounding box center [539, 418] width 403 height 38
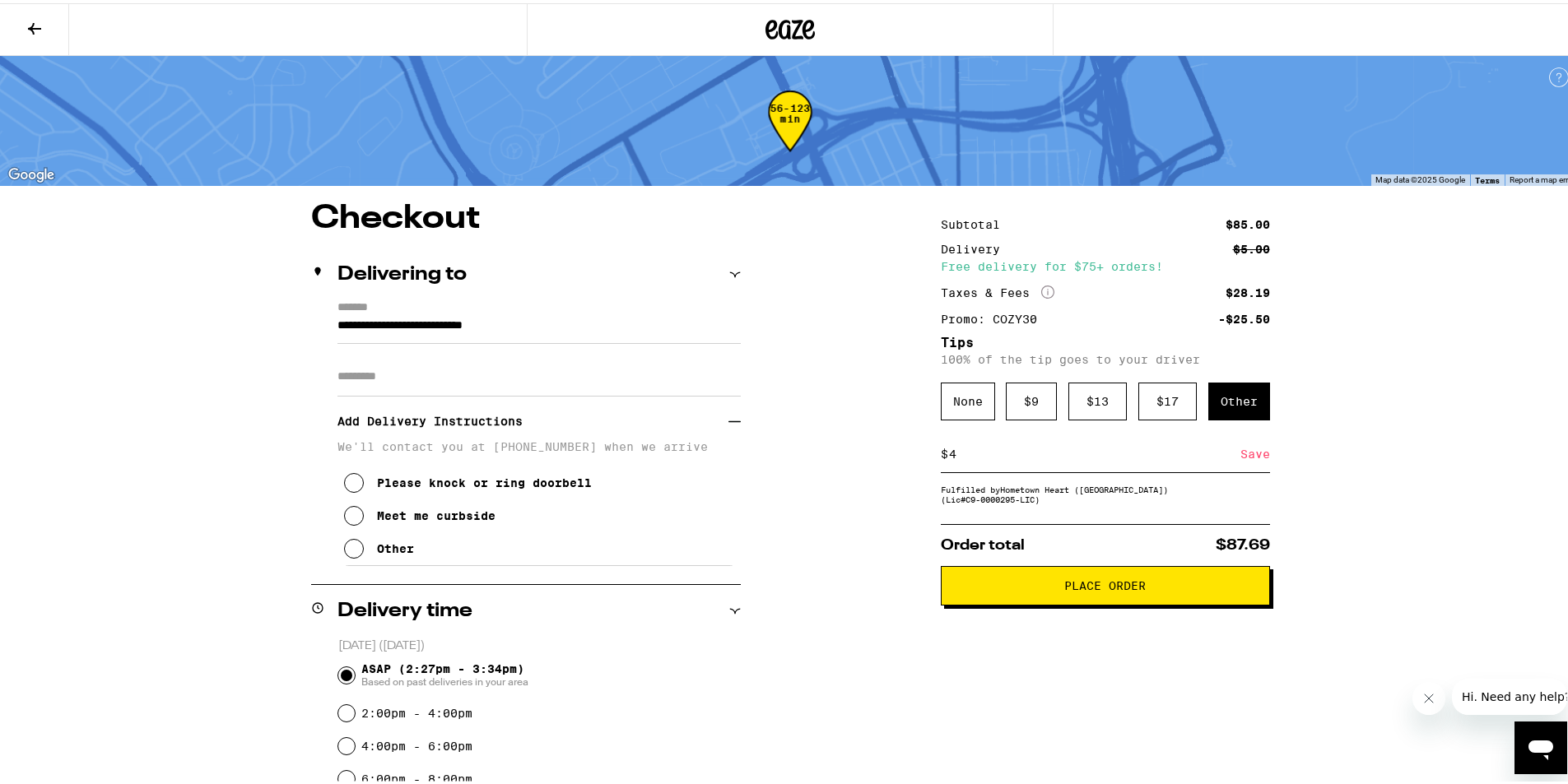
click at [377, 549] on div "Other" at bounding box center [395, 546] width 37 height 13
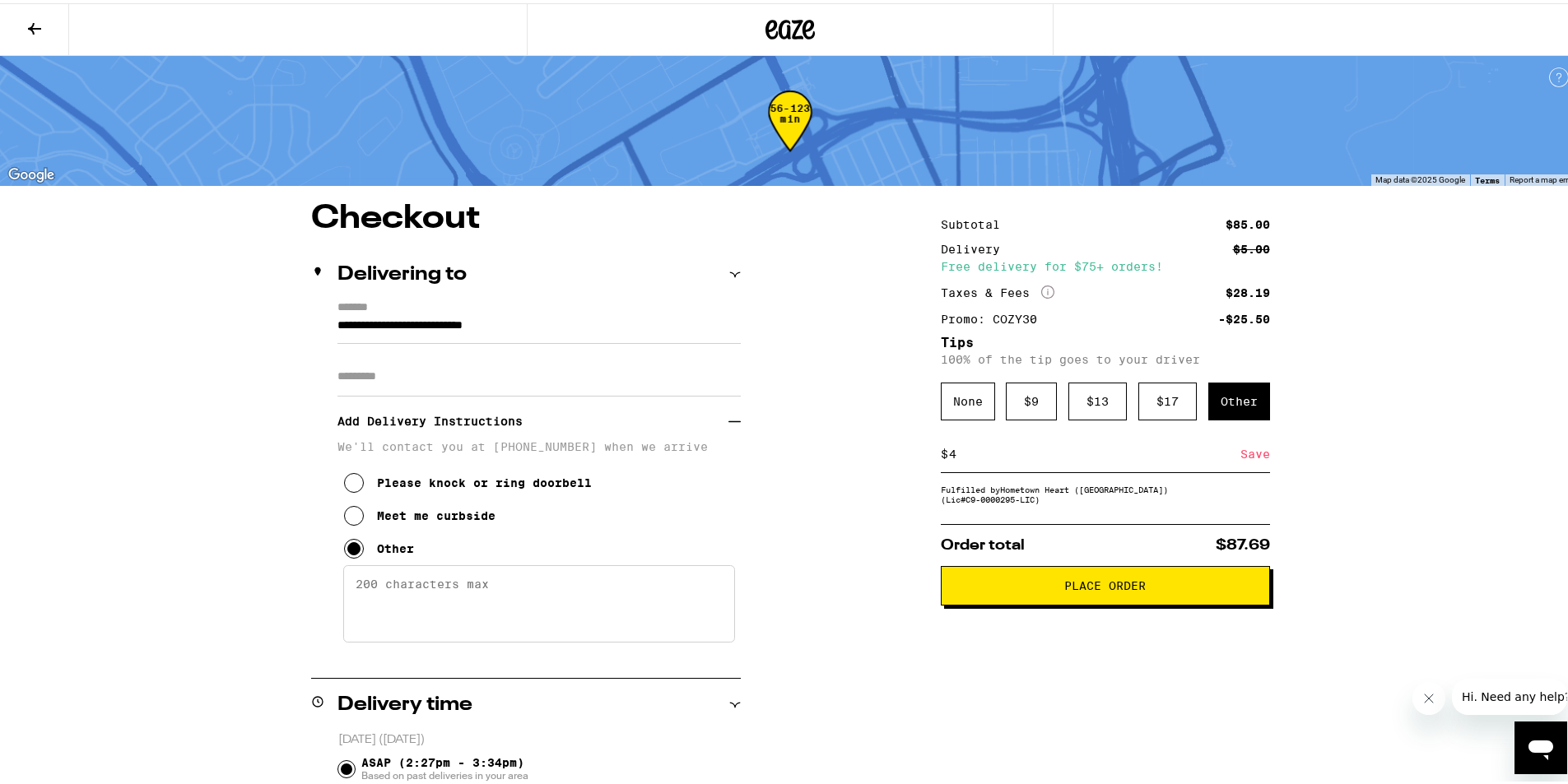
drag, startPoint x: 479, startPoint y: 606, endPoint x: 479, endPoint y: 597, distance: 9.0
click at [479, 605] on textarea "Enter any other delivery instructions you want driver to know" at bounding box center [539, 601] width 392 height 77
type textarea "Will be at the fountain across the street"
click at [1005, 597] on button "Place Order" at bounding box center [1104, 582] width 329 height 39
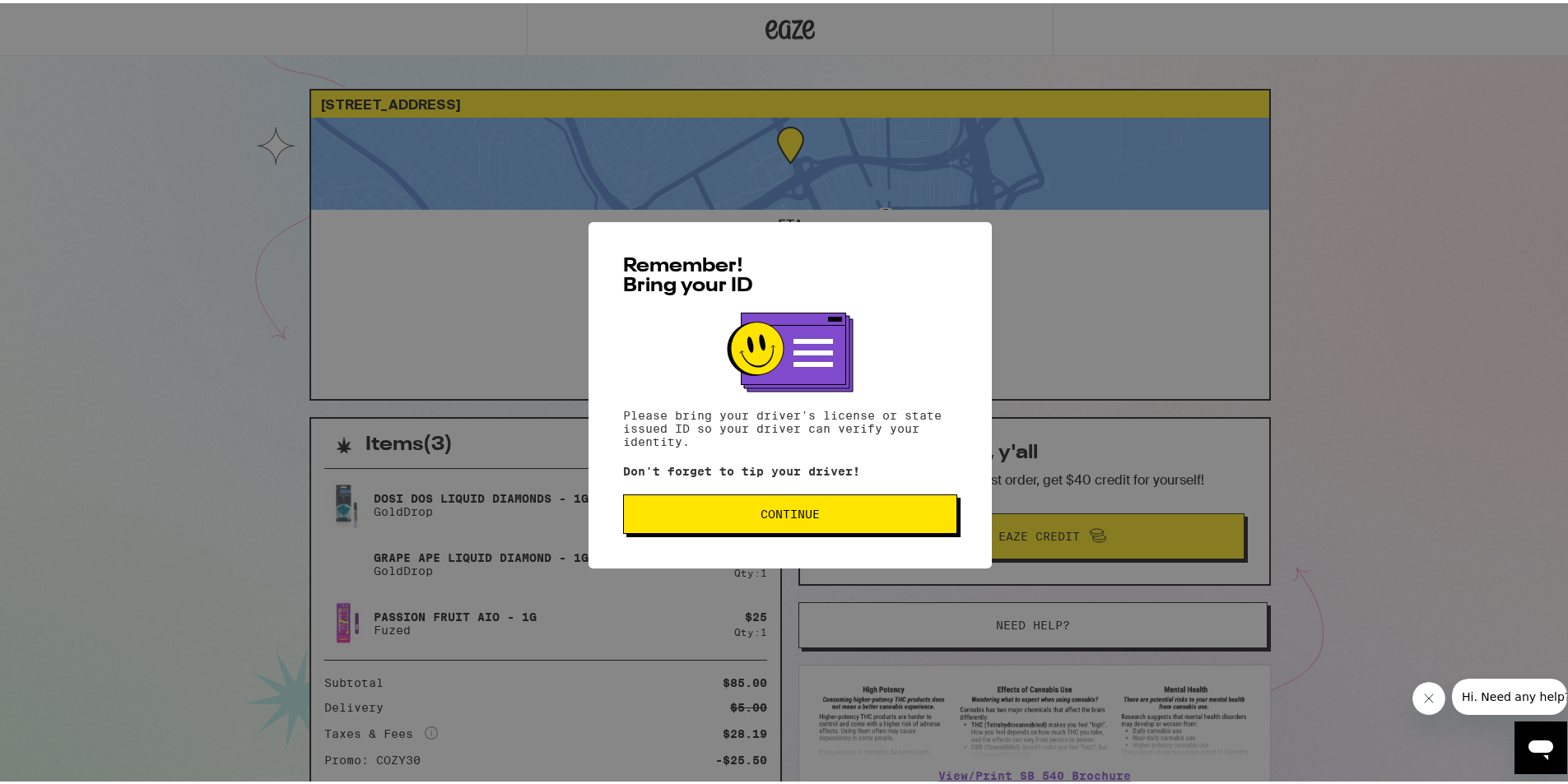
click at [749, 523] on button "Continue" at bounding box center [790, 510] width 334 height 39
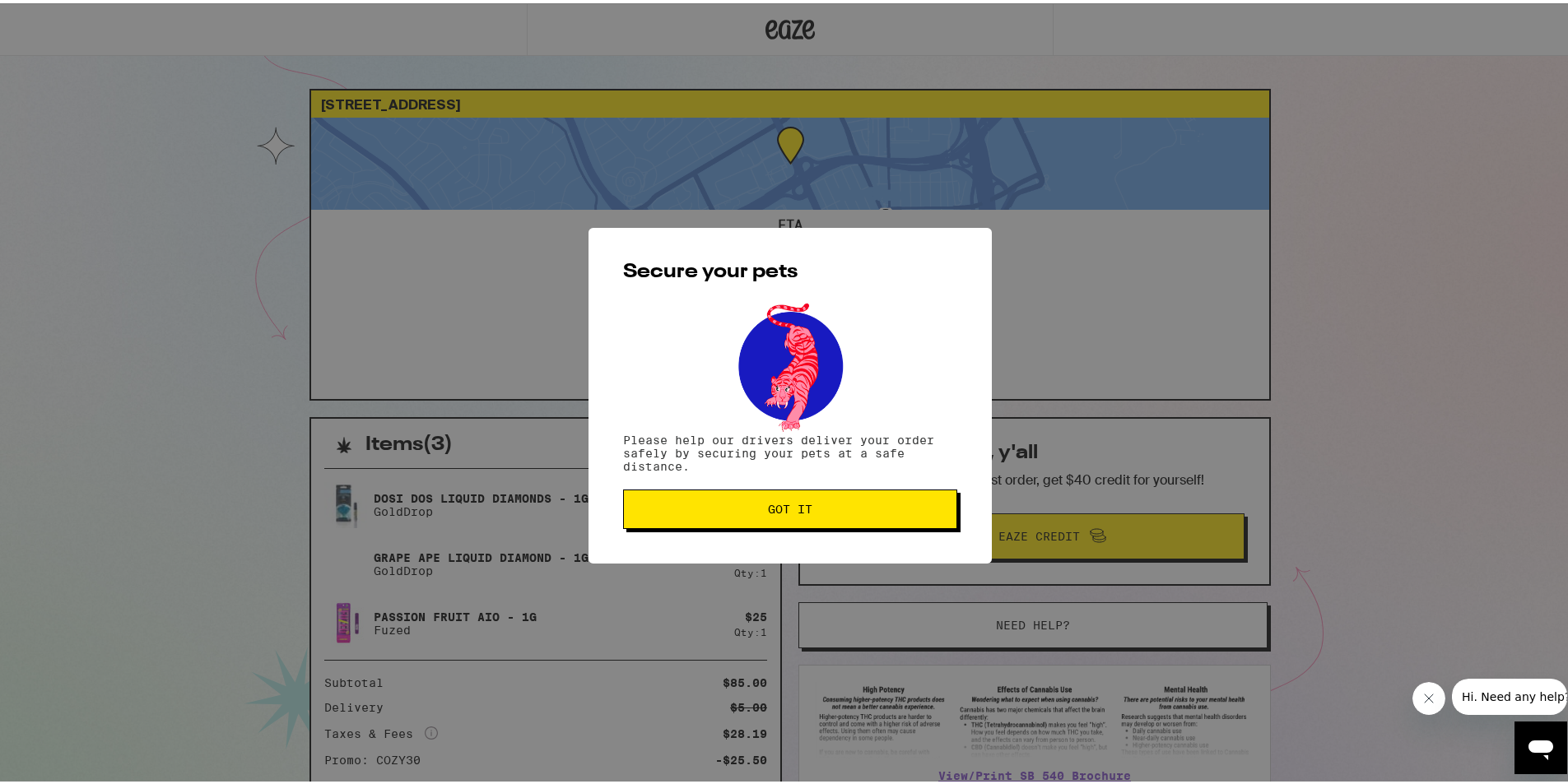
click at [713, 504] on span "Got it" at bounding box center [790, 506] width 306 height 12
